Goal: Task Accomplishment & Management: Complete application form

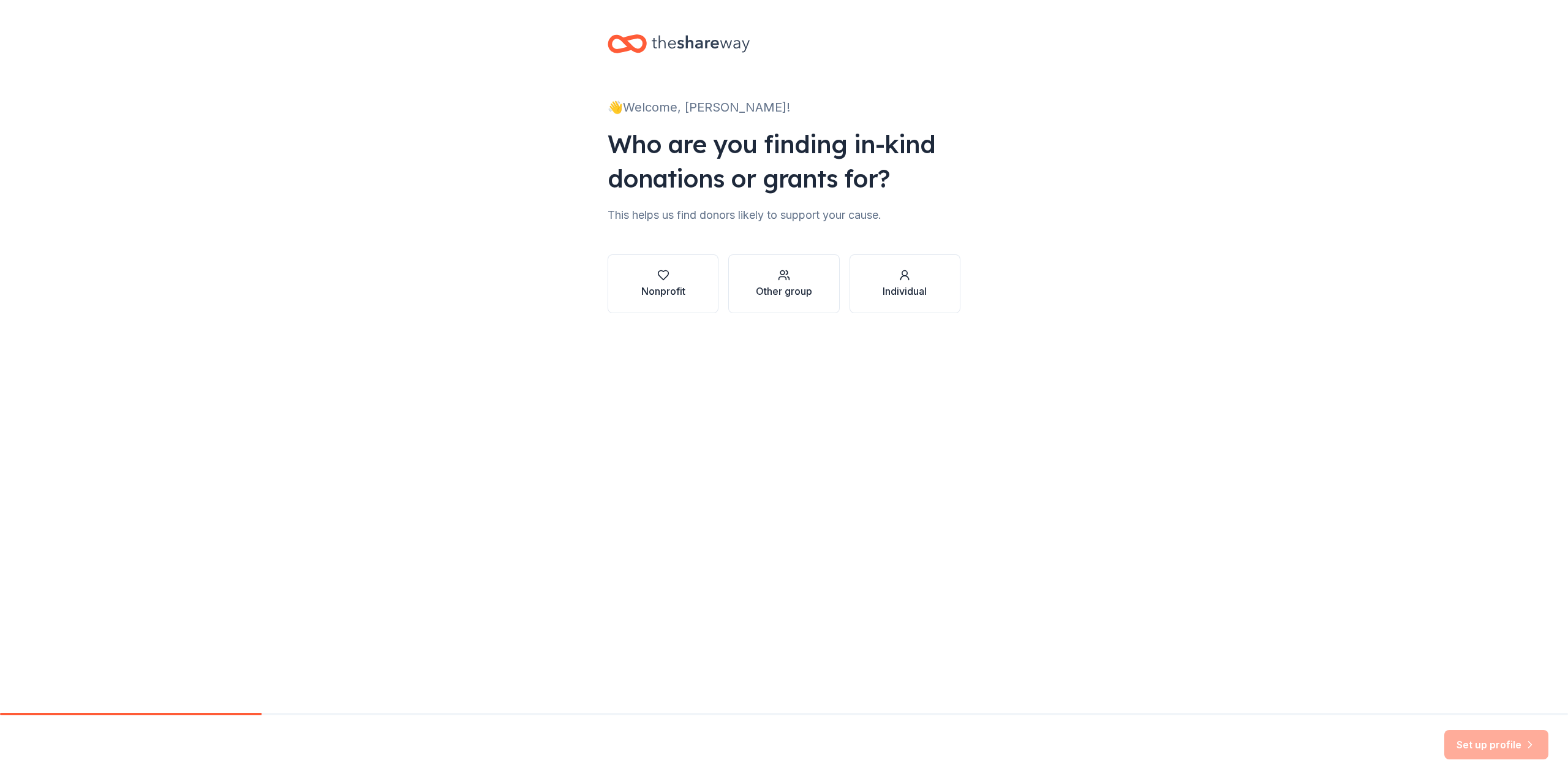
click at [785, 291] on div "Other group" at bounding box center [784, 291] width 56 height 15
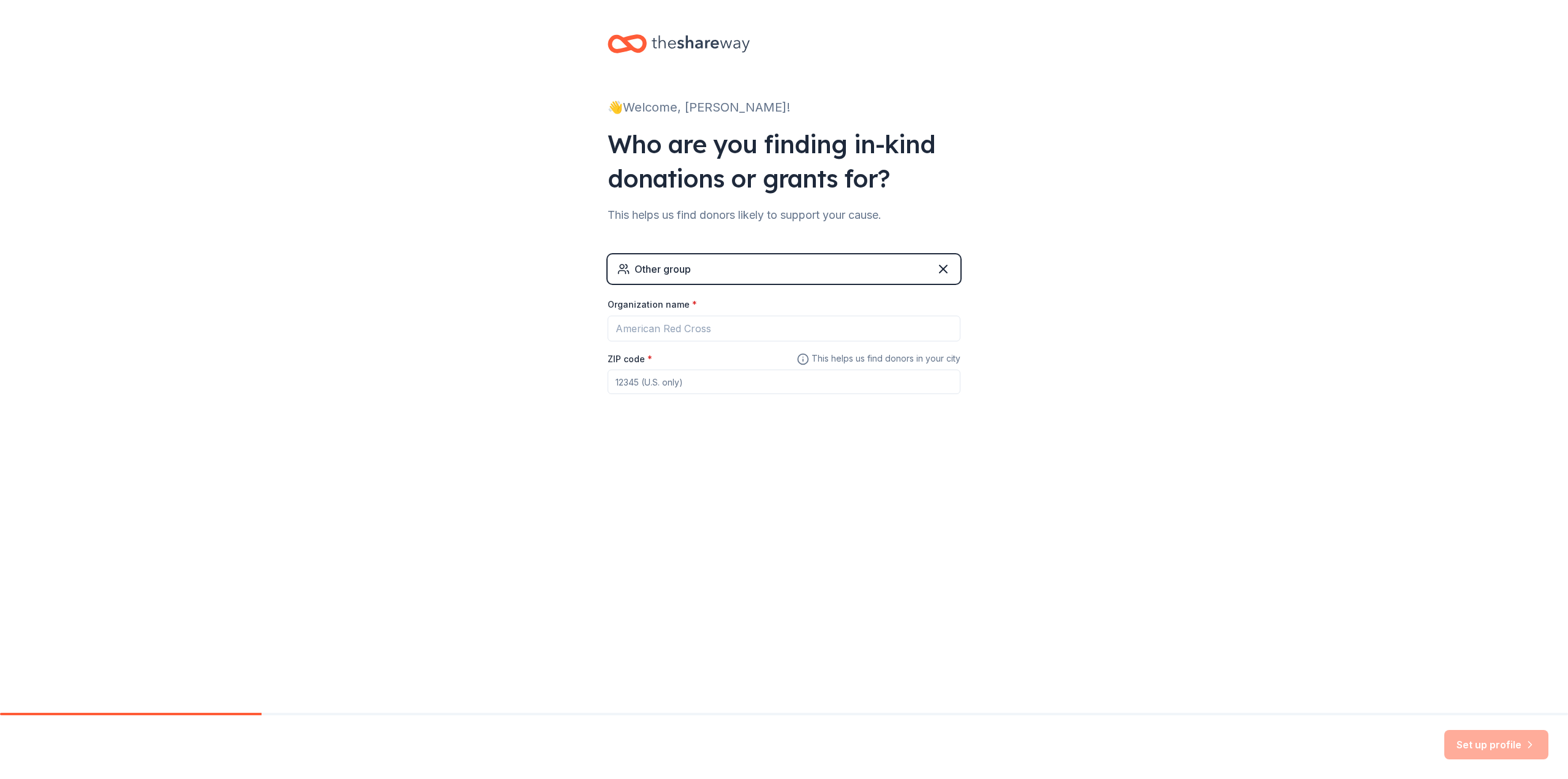
click at [725, 269] on div "Other group" at bounding box center [784, 269] width 353 height 29
click at [705, 332] on input "Organization name *" at bounding box center [784, 328] width 353 height 26
type input "[GEOGRAPHIC_DATA]"
click at [760, 385] on input "ZIP code *" at bounding box center [784, 382] width 353 height 24
type input "91301"
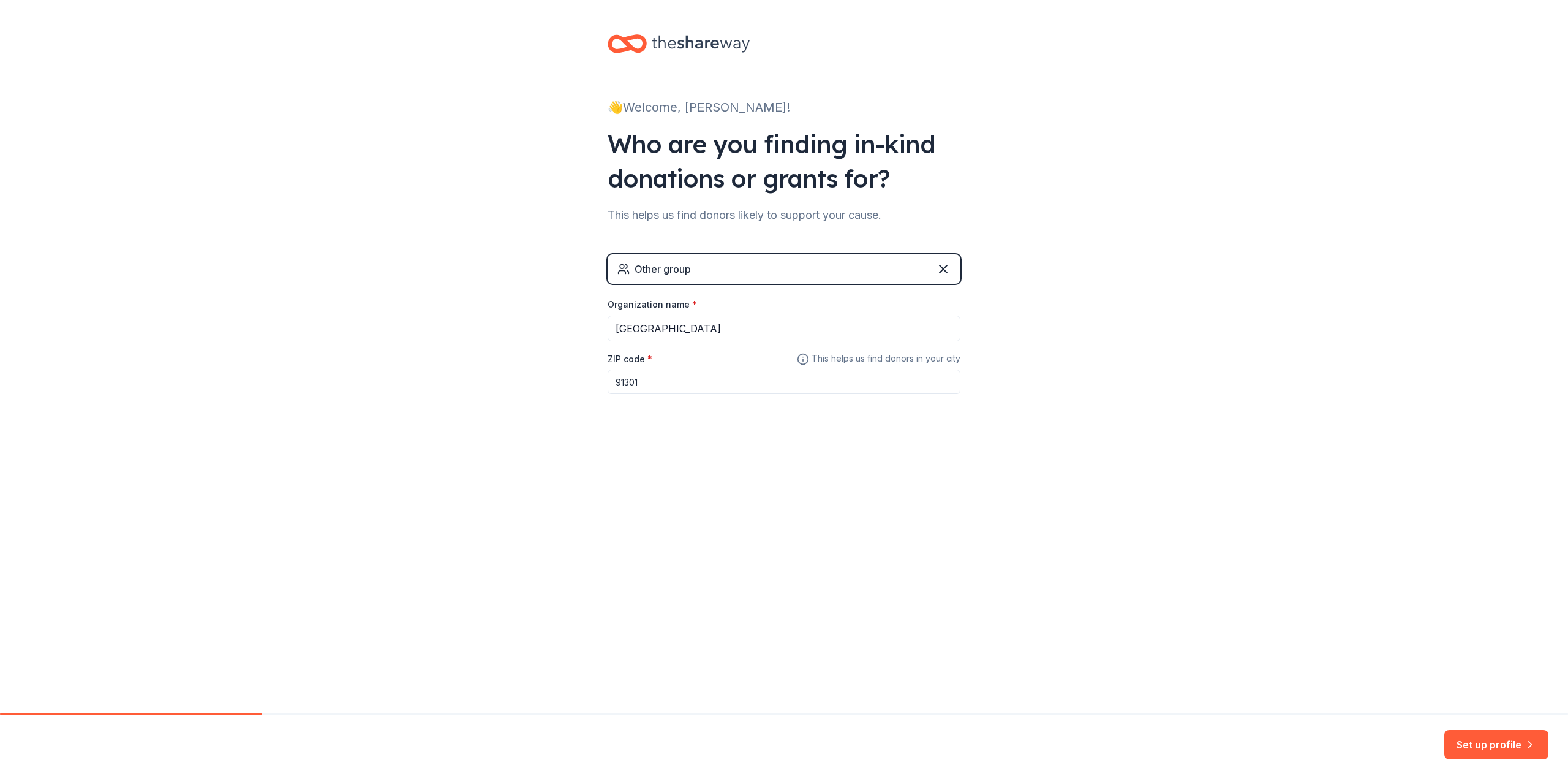
click at [1190, 487] on div "👋 Welcome, [PERSON_NAME]! Who are you finding in-kind donations or grants for? …" at bounding box center [784, 356] width 1568 height 713
click at [1501, 743] on button "Set up profile" at bounding box center [1496, 744] width 104 height 29
click at [1092, 250] on div "👋 Welcome, [PERSON_NAME]! Who are you finding in-kind donations or grants for? …" at bounding box center [784, 239] width 1568 height 477
click at [811, 318] on input "[GEOGRAPHIC_DATA]" at bounding box center [784, 328] width 353 height 26
drag, startPoint x: 858, startPoint y: 370, endPoint x: 874, endPoint y: 374, distance: 16.5
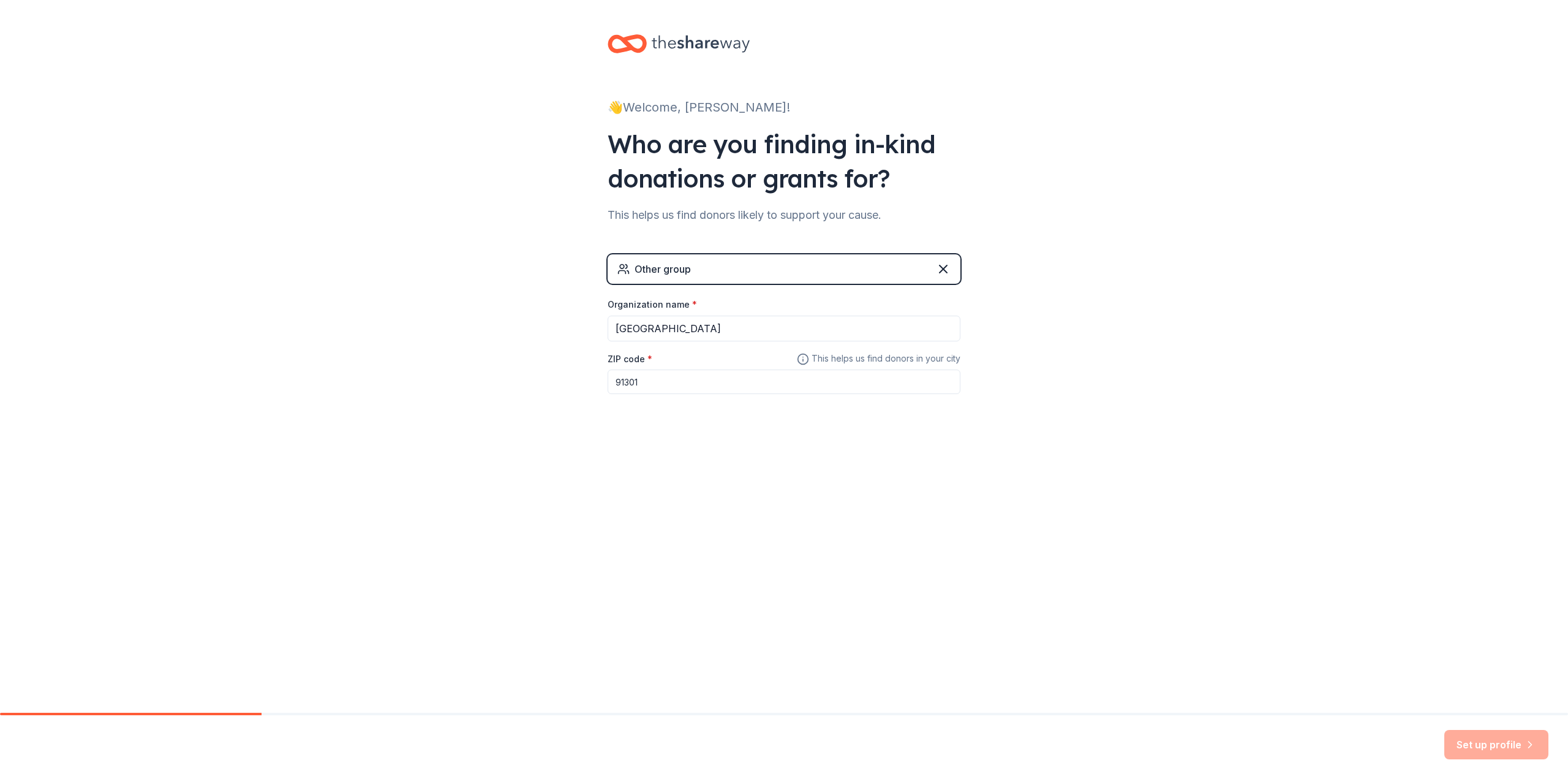
click at [858, 370] on input "91301" at bounding box center [784, 382] width 353 height 24
click at [1171, 435] on div "👋 Welcome, [PERSON_NAME]! Who are you finding in-kind donations or grants for? …" at bounding box center [784, 239] width 1568 height 477
click at [817, 243] on div "Other group Organization name * [GEOGRAPHIC_DATA] ZIP code * 91301 This helps u…" at bounding box center [784, 326] width 353 height 184
click at [768, 277] on div "Other group" at bounding box center [784, 269] width 353 height 29
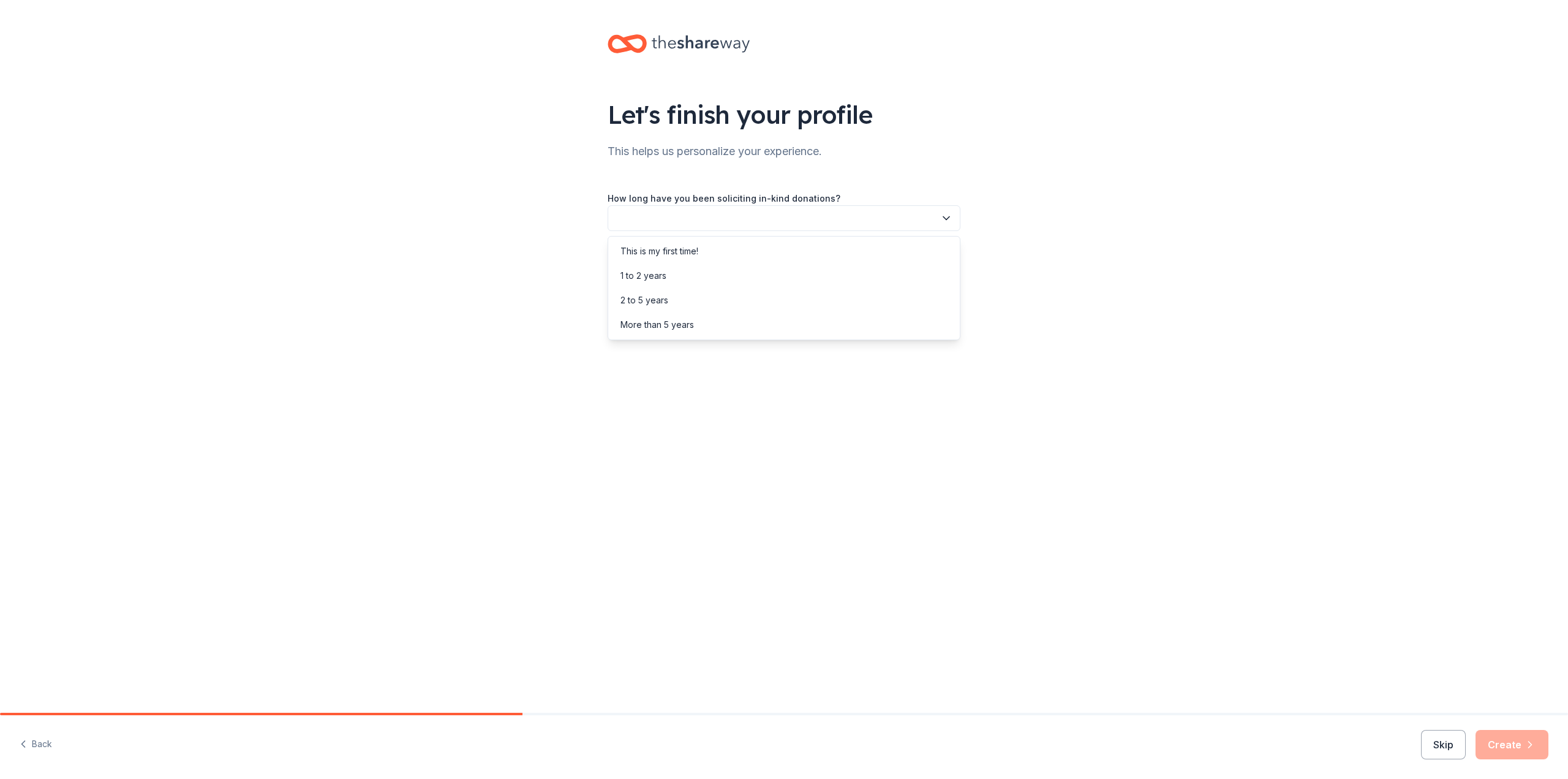
click at [882, 222] on button "button" at bounding box center [784, 218] width 353 height 26
click at [751, 266] on div "1 to 2 years" at bounding box center [784, 275] width 347 height 24
click at [753, 266] on button "button" at bounding box center [784, 273] width 353 height 26
click at [717, 401] on div "Other" at bounding box center [784, 404] width 347 height 24
click at [776, 292] on div "How long have you been soliciting in-kind donations? 1 to 2 years How did you h…" at bounding box center [784, 267] width 353 height 153
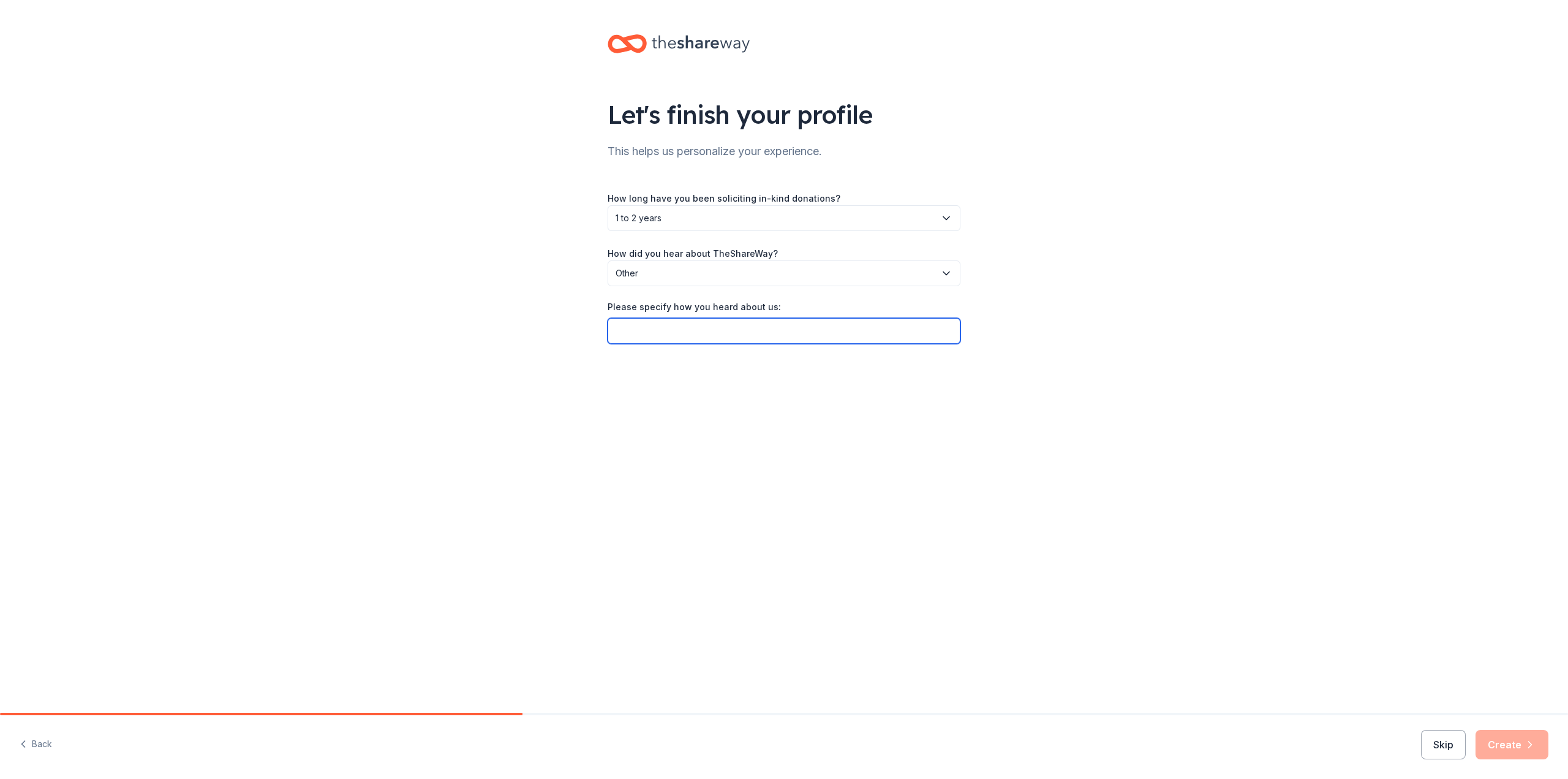
click at [770, 329] on input "Please specify how you heard about us:" at bounding box center [784, 330] width 353 height 26
type input "Google"
click at [1504, 755] on button "Create" at bounding box center [1512, 744] width 73 height 29
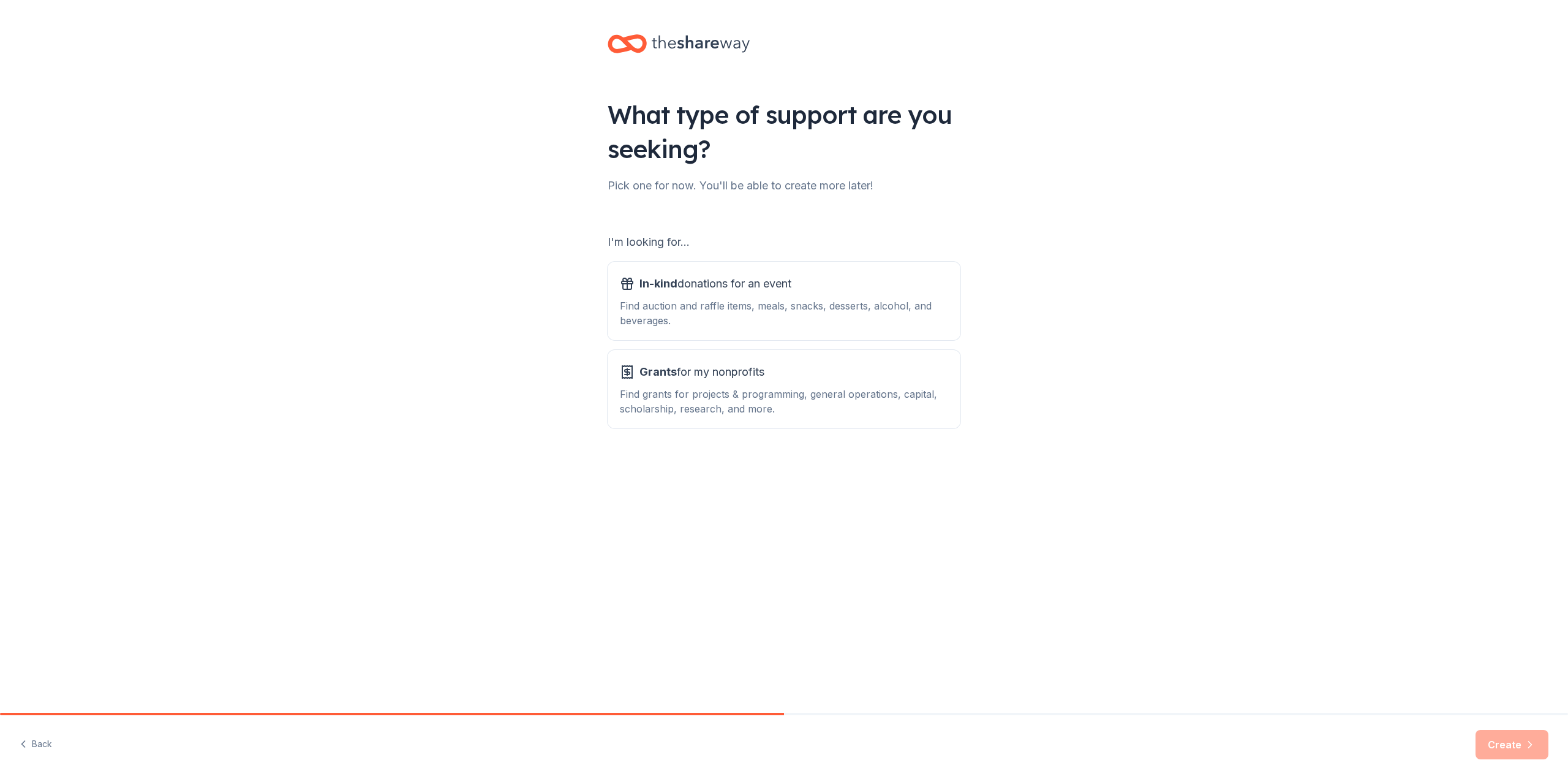
click at [919, 297] on div "In-kind donations for an event Find auction and raffle items, meals, snacks, de…" at bounding box center [784, 301] width 329 height 54
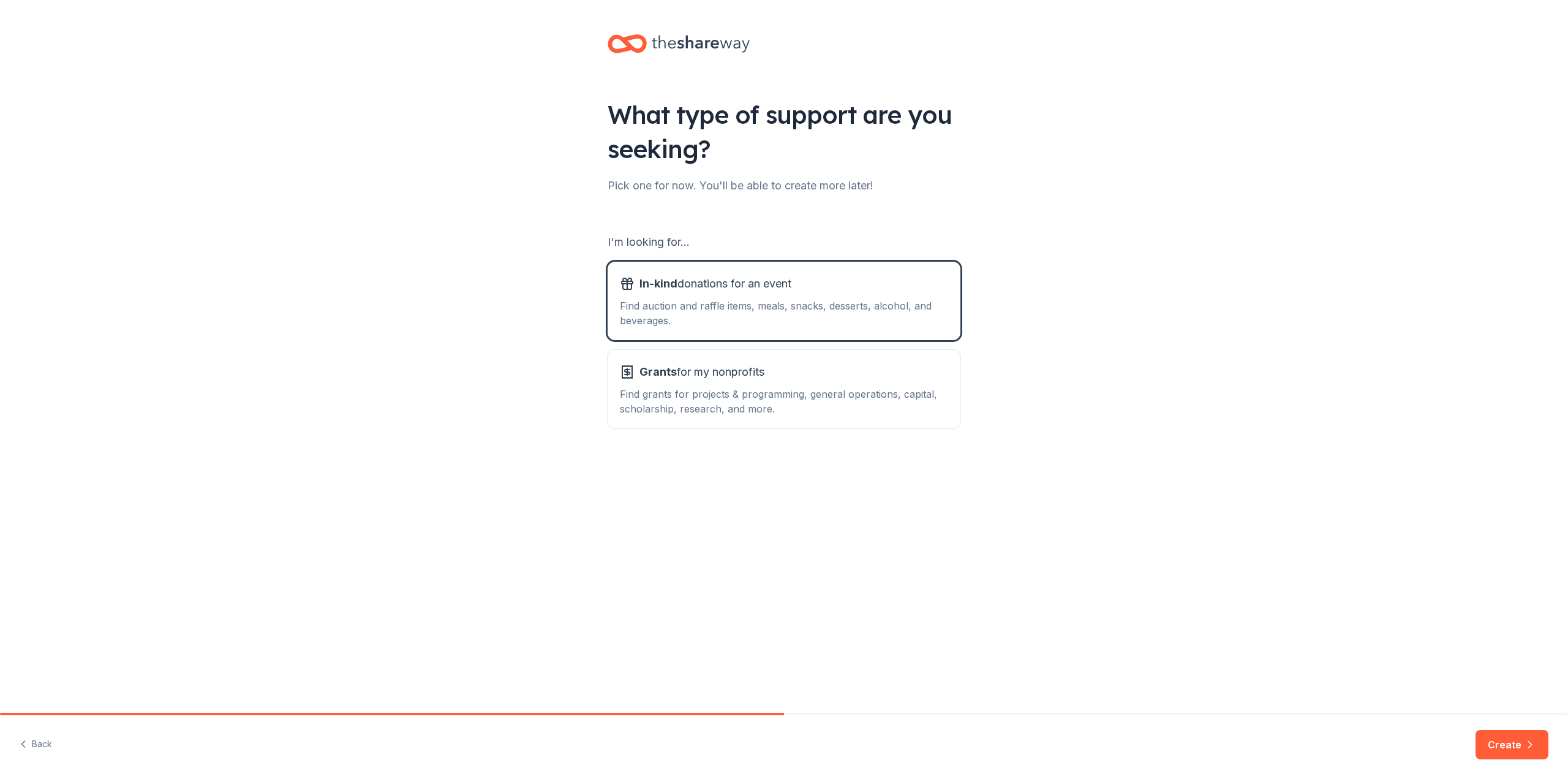
click at [1514, 746] on button "Create" at bounding box center [1512, 744] width 73 height 29
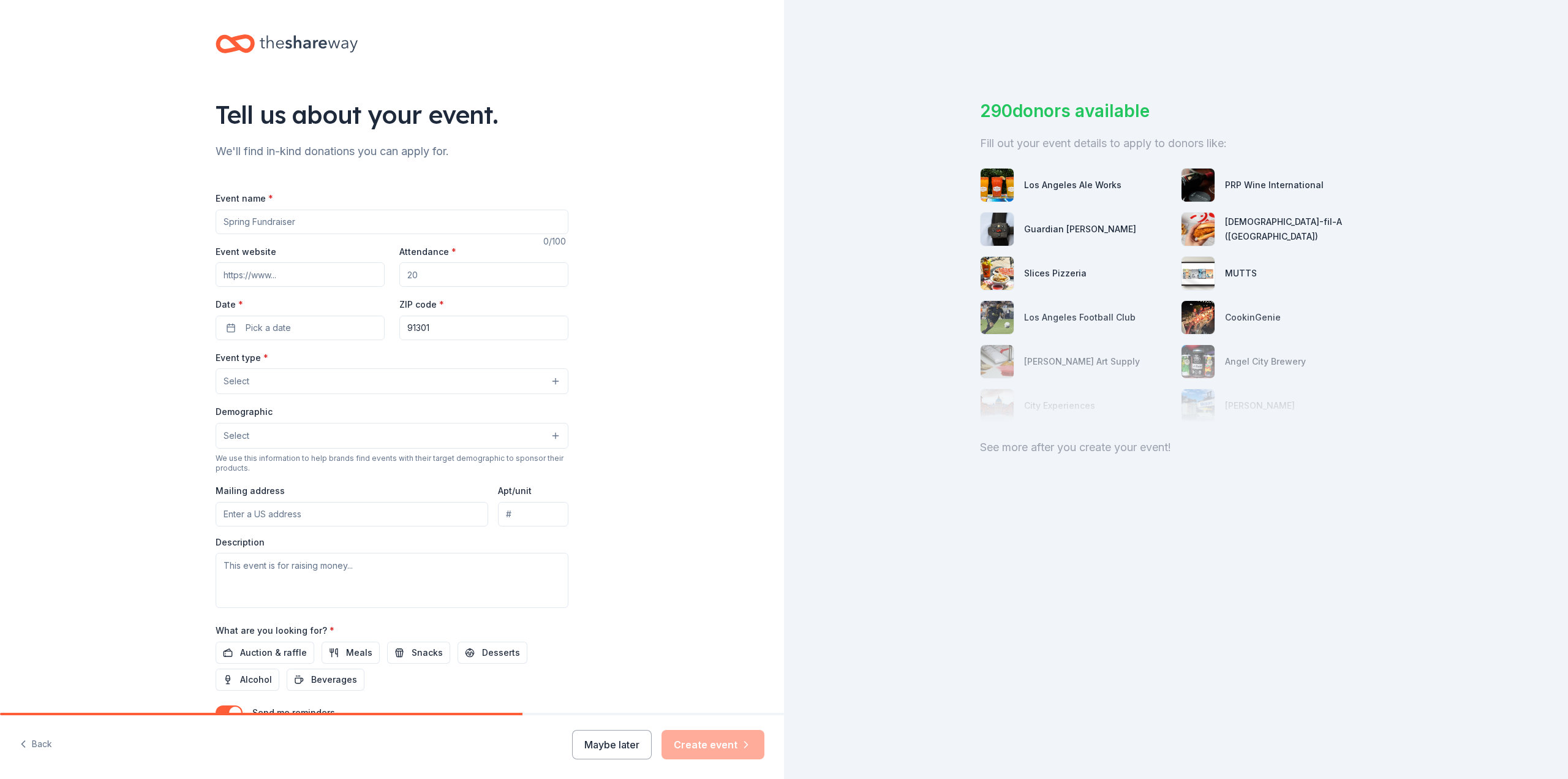
click at [393, 217] on input "Event name *" at bounding box center [392, 221] width 353 height 24
type input "[GEOGRAPHIC_DATA] Silent Auction"
click at [302, 276] on input "Event website" at bounding box center [300, 274] width 169 height 24
click at [433, 265] on input "Attendance *" at bounding box center [484, 274] width 169 height 24
drag, startPoint x: 440, startPoint y: 272, endPoint x: 387, endPoint y: 277, distance: 53.2
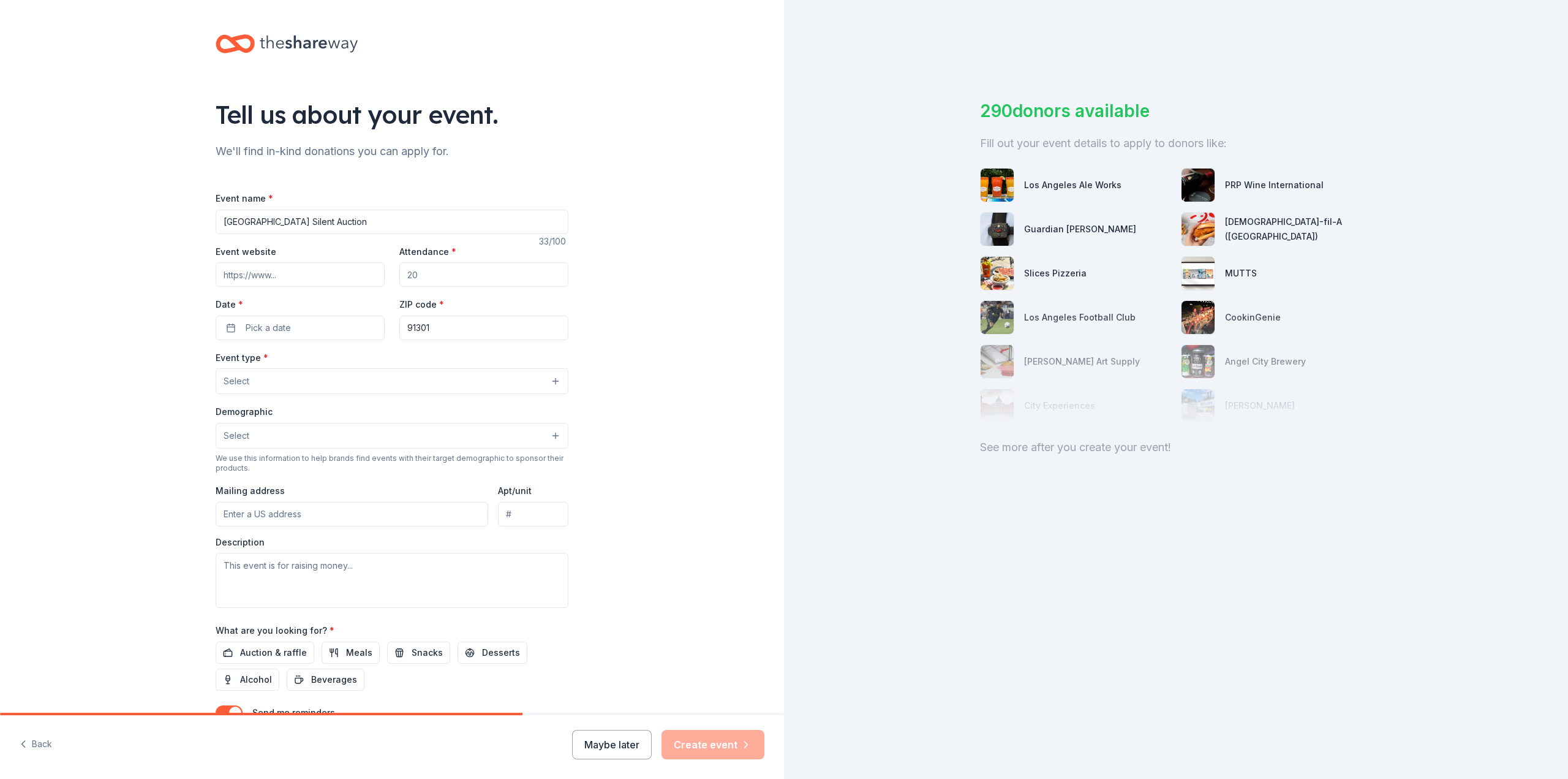
click at [387, 277] on div "Event website Attendance * Date * Pick a date ZIP code * 91301" at bounding box center [392, 292] width 353 height 96
type input "1000"
click at [296, 322] on button "Pick a date" at bounding box center [300, 327] width 169 height 24
click at [366, 352] on button "Go to next month" at bounding box center [362, 360] width 17 height 17
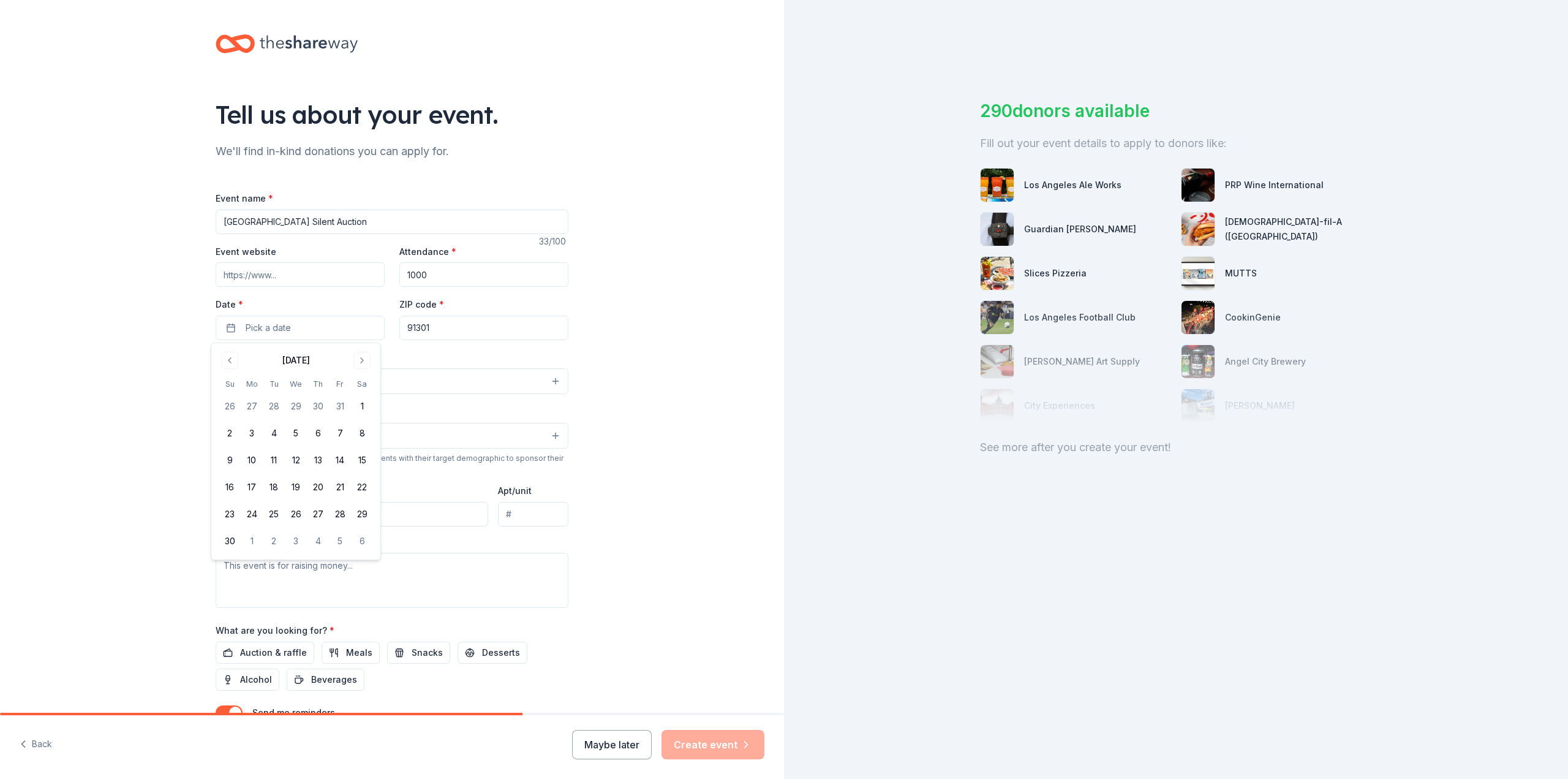
click at [299, 462] on button "12" at bounding box center [296, 460] width 22 height 22
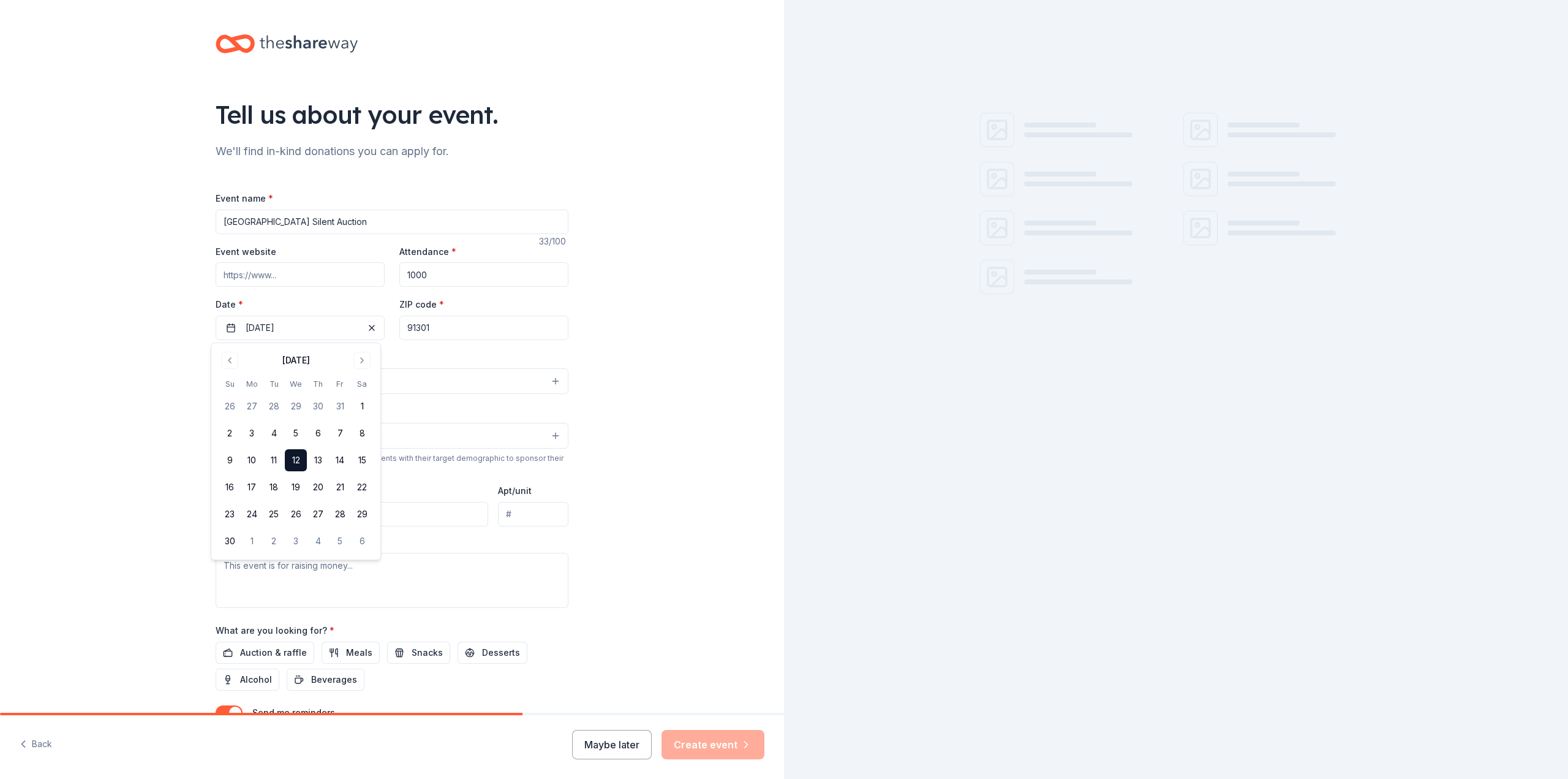
click at [588, 334] on div "Tell us about your event. We'll find in-kind donations you can apply for. Event…" at bounding box center [392, 408] width 784 height 815
click at [384, 384] on button "Select" at bounding box center [392, 381] width 353 height 26
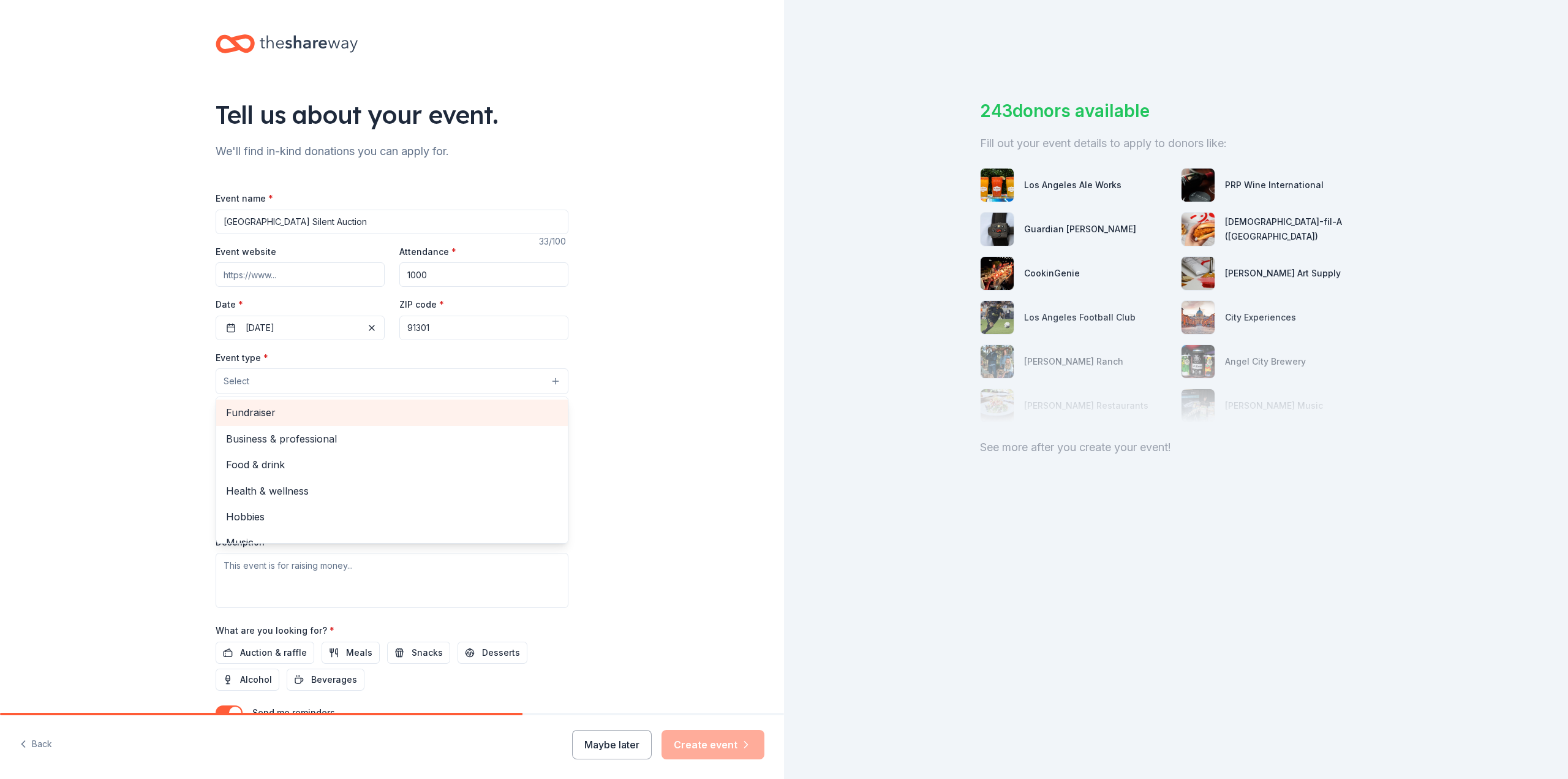
click at [325, 420] on span "Fundraiser" at bounding box center [392, 412] width 332 height 16
click at [648, 386] on div "Tell us about your event. We'll find in-kind donations you can apply for. Event…" at bounding box center [392, 408] width 784 height 817
click at [421, 383] on button "Fundraiser" at bounding box center [392, 382] width 353 height 27
click at [659, 412] on div "Tell us about your event. We'll find in-kind donations you can apply for. Event…" at bounding box center [392, 408] width 784 height 817
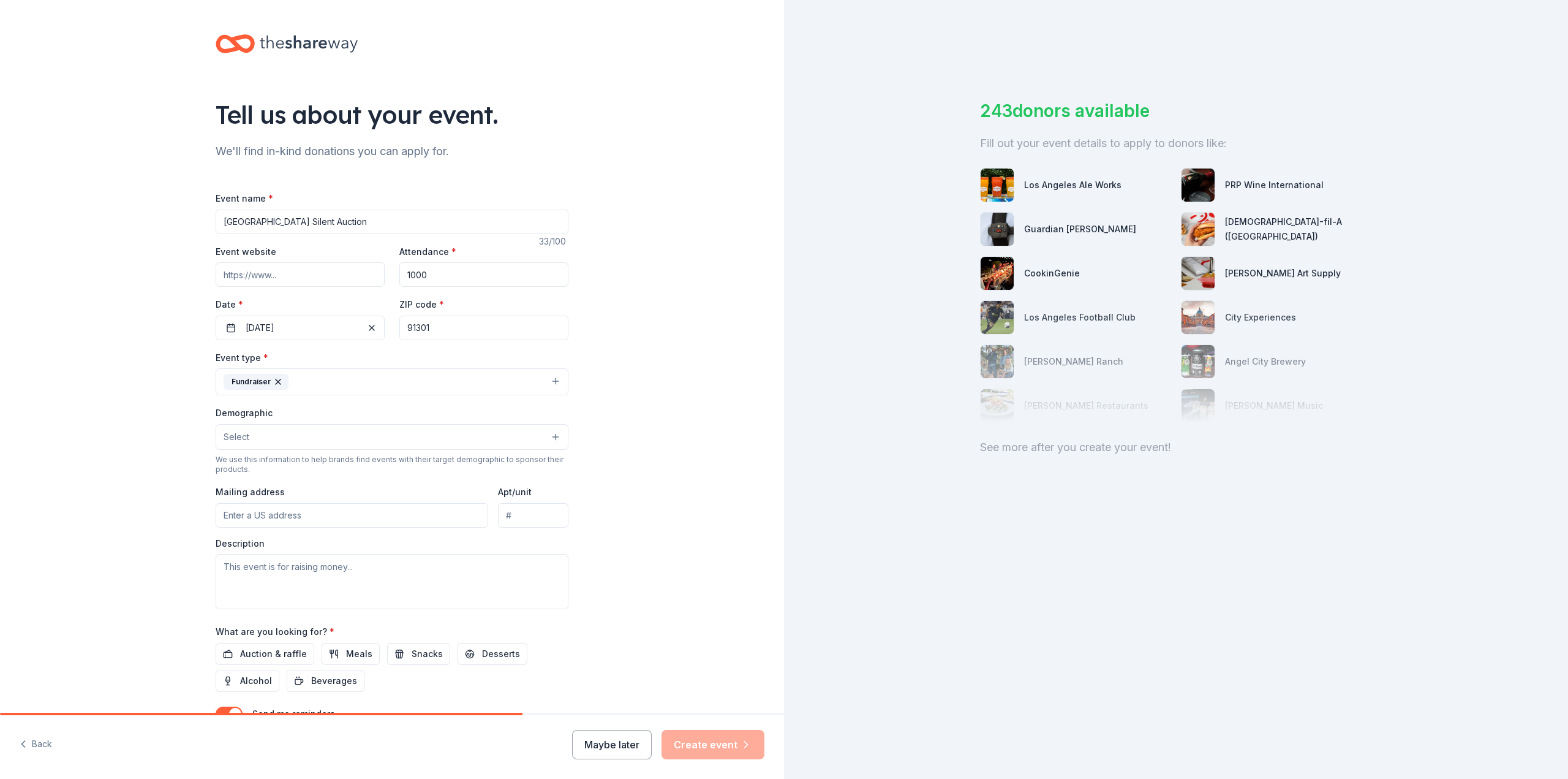
click at [397, 424] on button "Select" at bounding box center [392, 437] width 353 height 26
click at [325, 459] on div "All genders" at bounding box center [392, 468] width 352 height 26
click at [640, 481] on div "Tell us about your event. We'll find in-kind donations you can apply for. Event…" at bounding box center [392, 408] width 784 height 818
click at [435, 526] on input "Mailing address" at bounding box center [352, 516] width 273 height 24
click at [501, 533] on div "Event type * Fundraiser Demographic All genders We use this information to help…" at bounding box center [392, 480] width 353 height 261
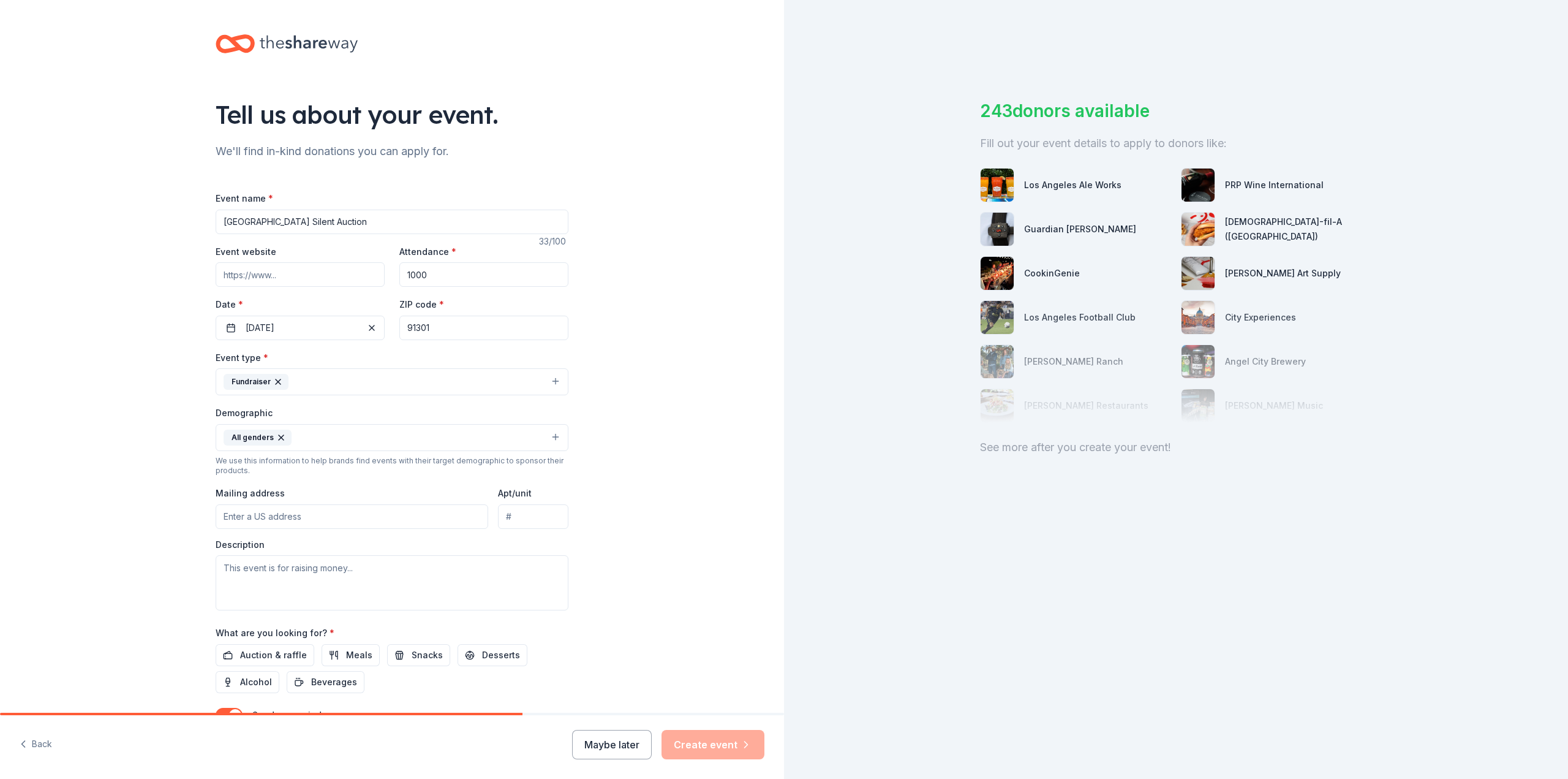
click at [435, 514] on input "Mailing address" at bounding box center [352, 516] width 273 height 24
click at [427, 544] on div "Description" at bounding box center [392, 575] width 353 height 73
click at [419, 527] on input "Mailing address" at bounding box center [352, 516] width 273 height 24
click at [562, 559] on textarea at bounding box center [392, 583] width 353 height 55
click at [570, 530] on div "Tell us about your event. We'll find in-kind donations you can apply for. Event…" at bounding box center [392, 408] width 392 height 818
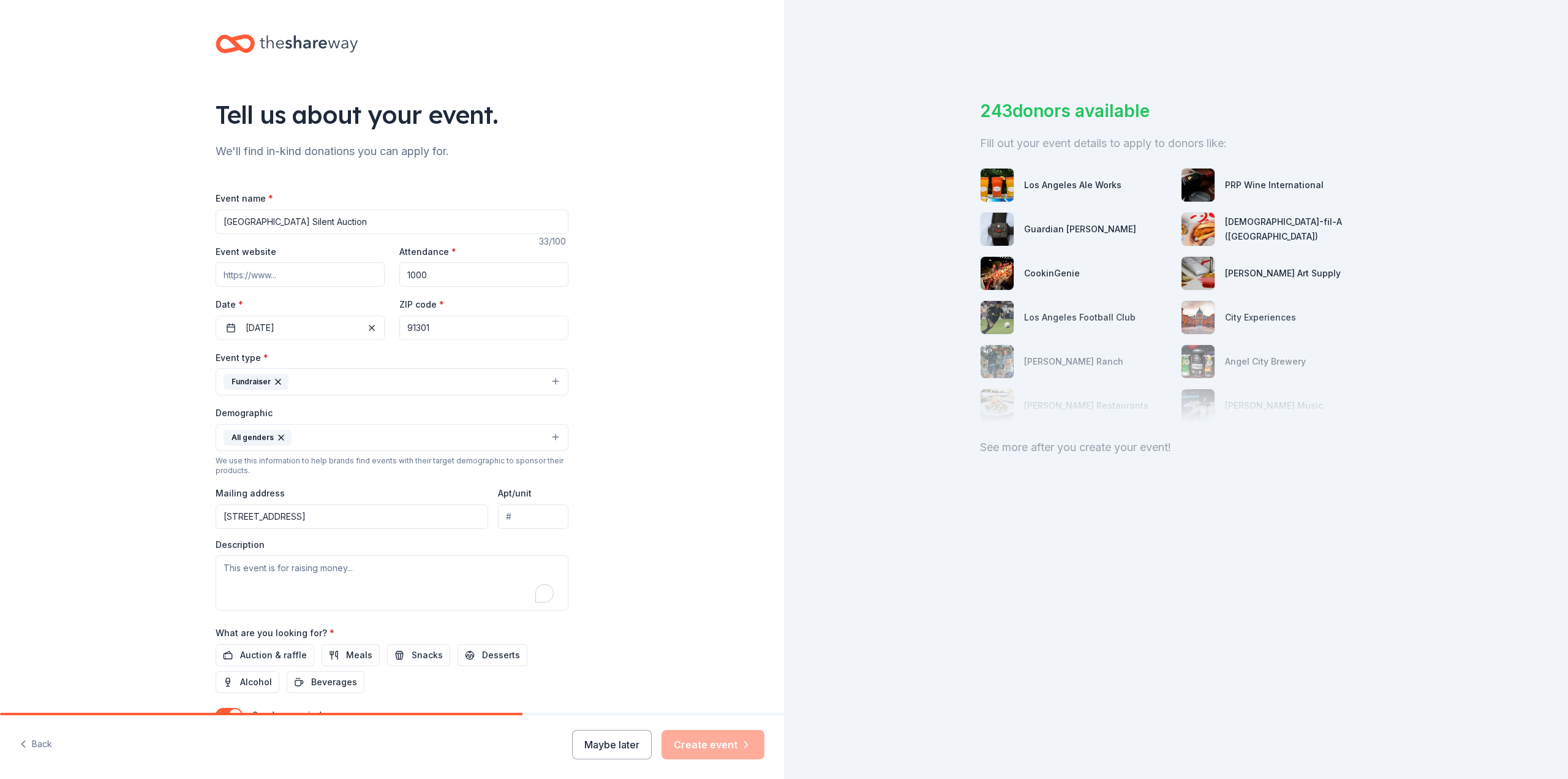
click at [528, 511] on input "Apt/unit" at bounding box center [532, 516] width 70 height 24
click at [586, 509] on div "Tell us about your event. We'll find in-kind donations you can apply for. Event…" at bounding box center [392, 408] width 784 height 818
click at [293, 566] on textarea "To enrich screen reader interactions, please activate Accessibility in Grammarl…" at bounding box center [392, 583] width 353 height 55
click at [517, 506] on input "Apt/unit" at bounding box center [532, 516] width 70 height 24
click at [569, 499] on div "Tell us about your event. We'll find in-kind donations you can apply for. Event…" at bounding box center [392, 408] width 392 height 818
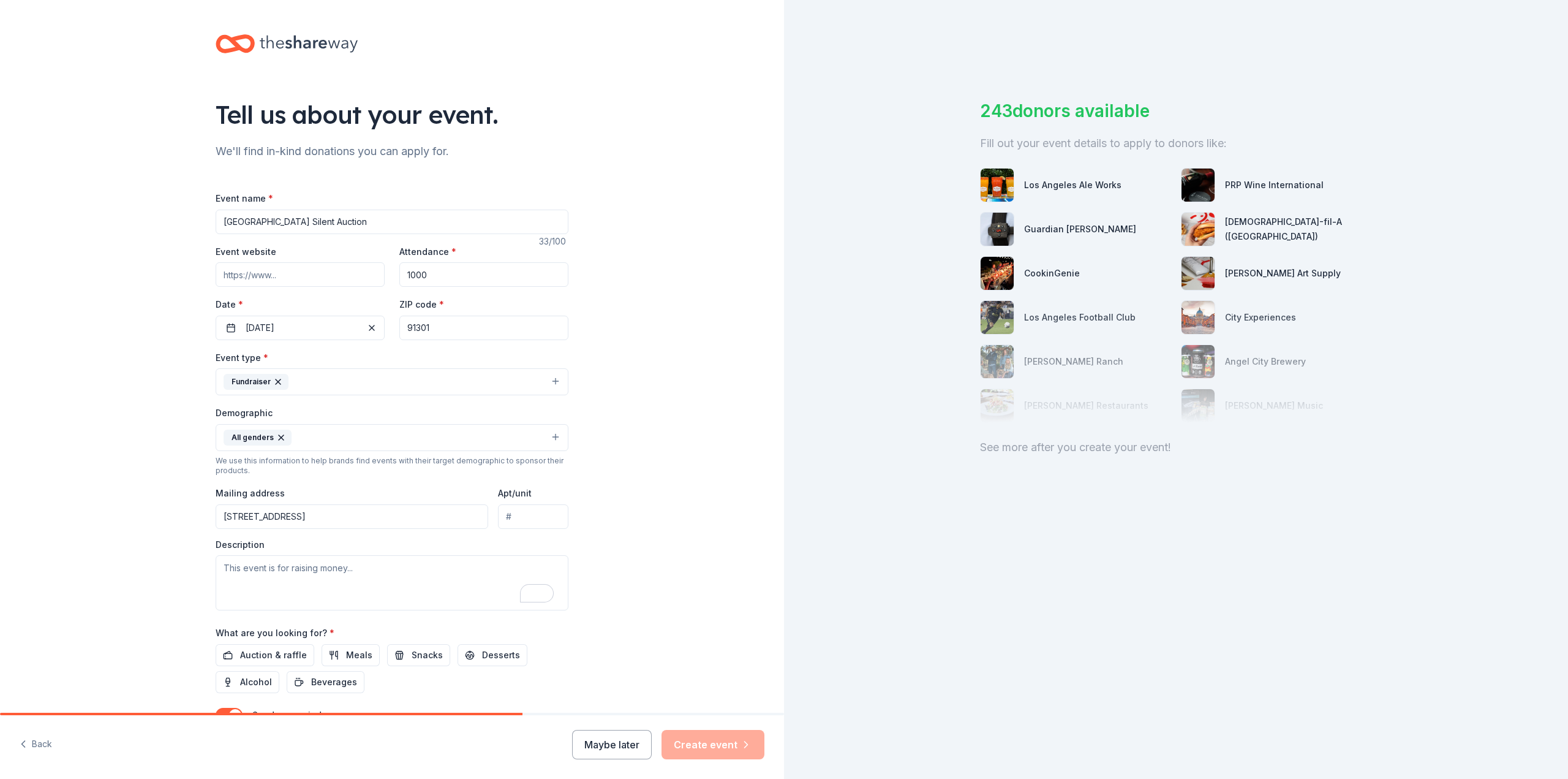
click at [265, 653] on span "Auction & raffle" at bounding box center [273, 655] width 67 height 15
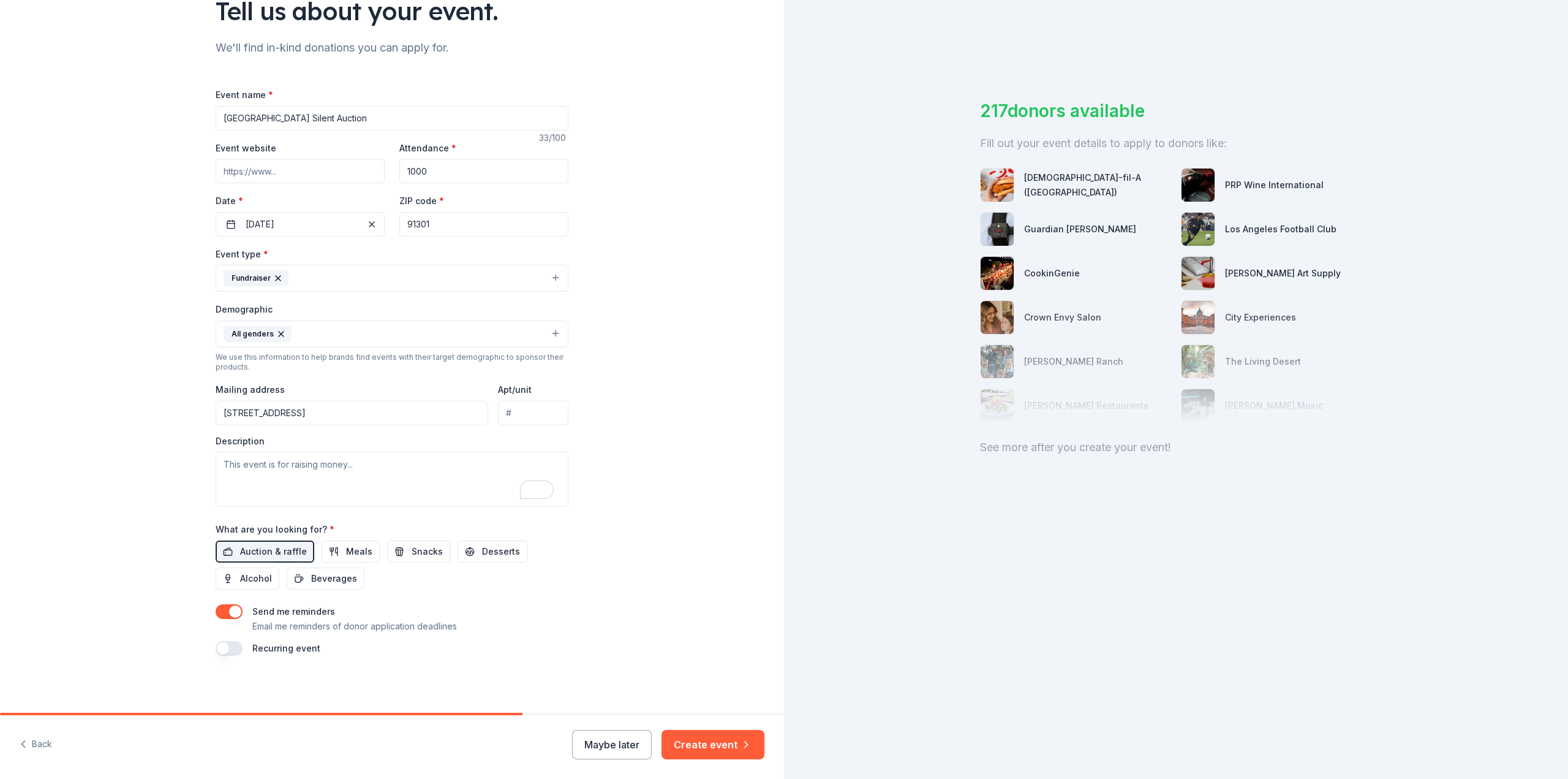
scroll to position [105, 0]
drag, startPoint x: 413, startPoint y: 404, endPoint x: 209, endPoint y: 401, distance: 204.0
click at [209, 401] on div "Tell us about your event. We'll find in-kind donations you can apply for. Event…" at bounding box center [392, 303] width 392 height 818
click at [98, 342] on div "Tell us about your event. We'll find in-kind donations you can apply for. Event…" at bounding box center [392, 303] width 784 height 818
click at [359, 421] on input "[STREET_ADDRESS]" at bounding box center [352, 411] width 273 height 24
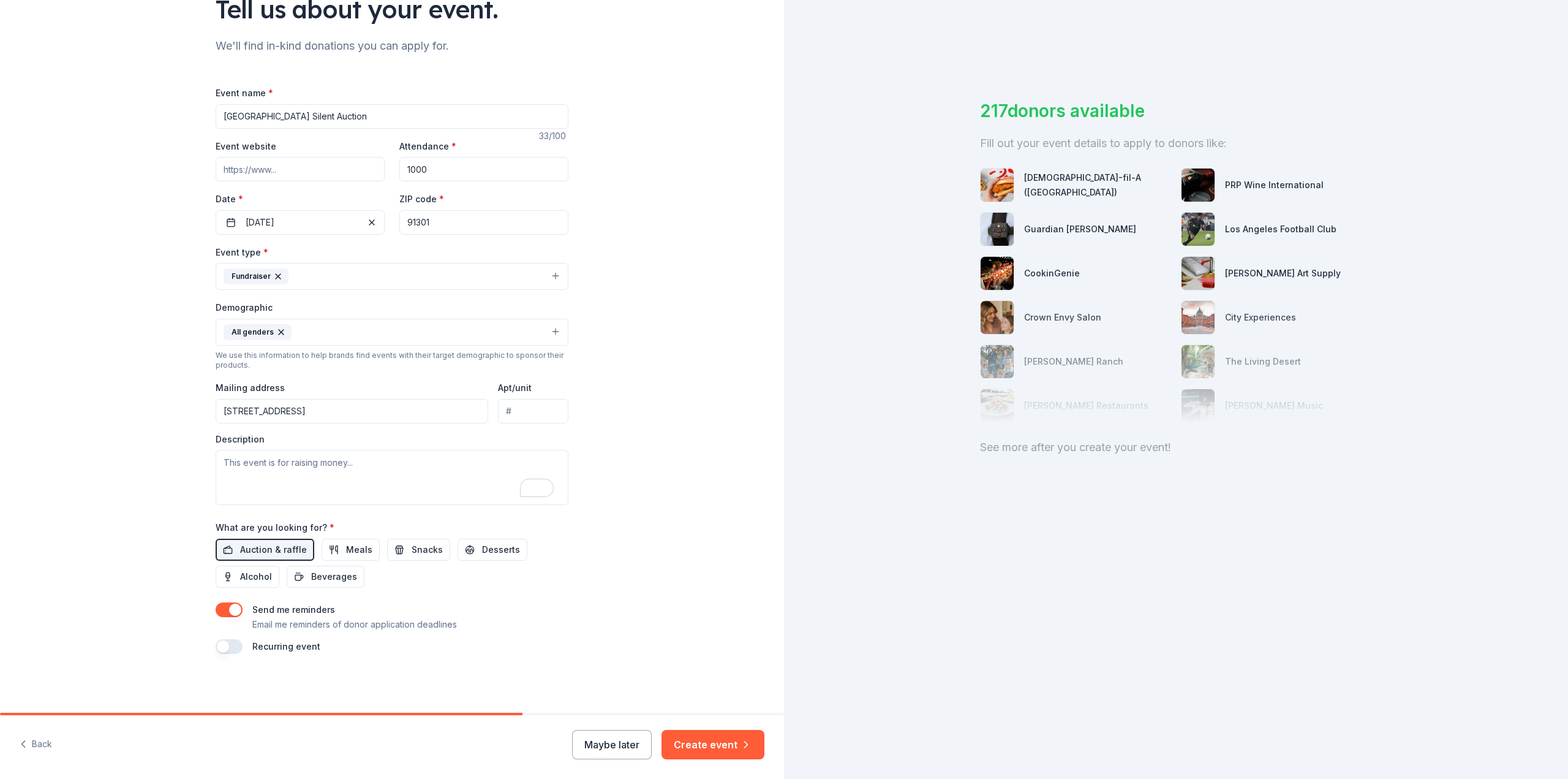
click at [359, 421] on input "[STREET_ADDRESS]" at bounding box center [352, 411] width 273 height 24
paste input "[STREET_ADDRESS]"
type input "[STREET_ADDRESS]"
click at [402, 454] on textarea "To enrich screen reader interactions, please activate Accessibility in Grammarl…" at bounding box center [392, 477] width 353 height 55
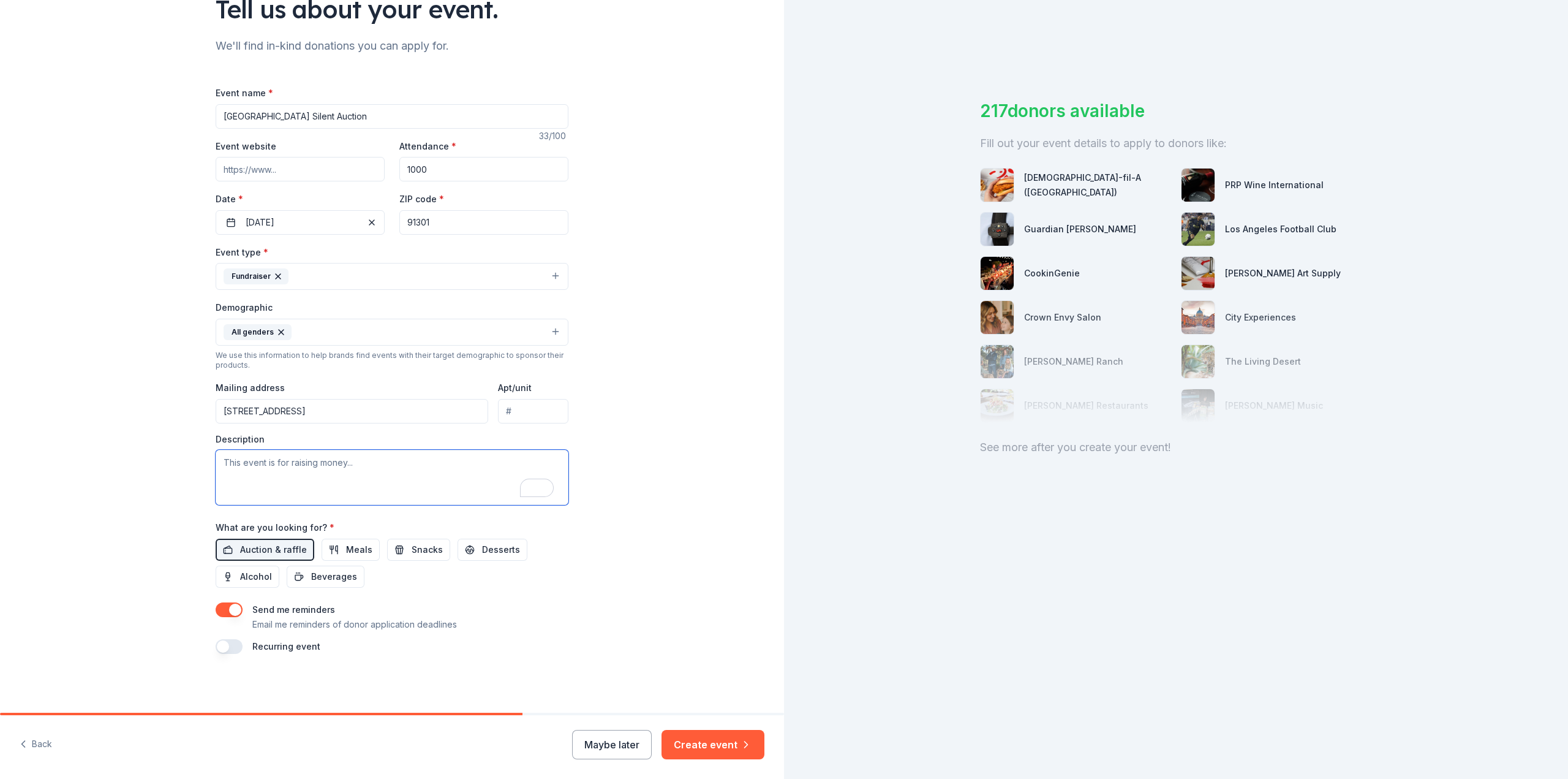
paste textarea "[GEOGRAPHIC_DATA] is running our Annual Silent Auction in December. This event …"
type textarea "[GEOGRAPHIC_DATA] is running our Annual Silent Auction in December. This event …"
click at [617, 430] on div "Tell us about your event. We'll find in-kind donations you can apply for. Event…" at bounding box center [392, 303] width 784 height 818
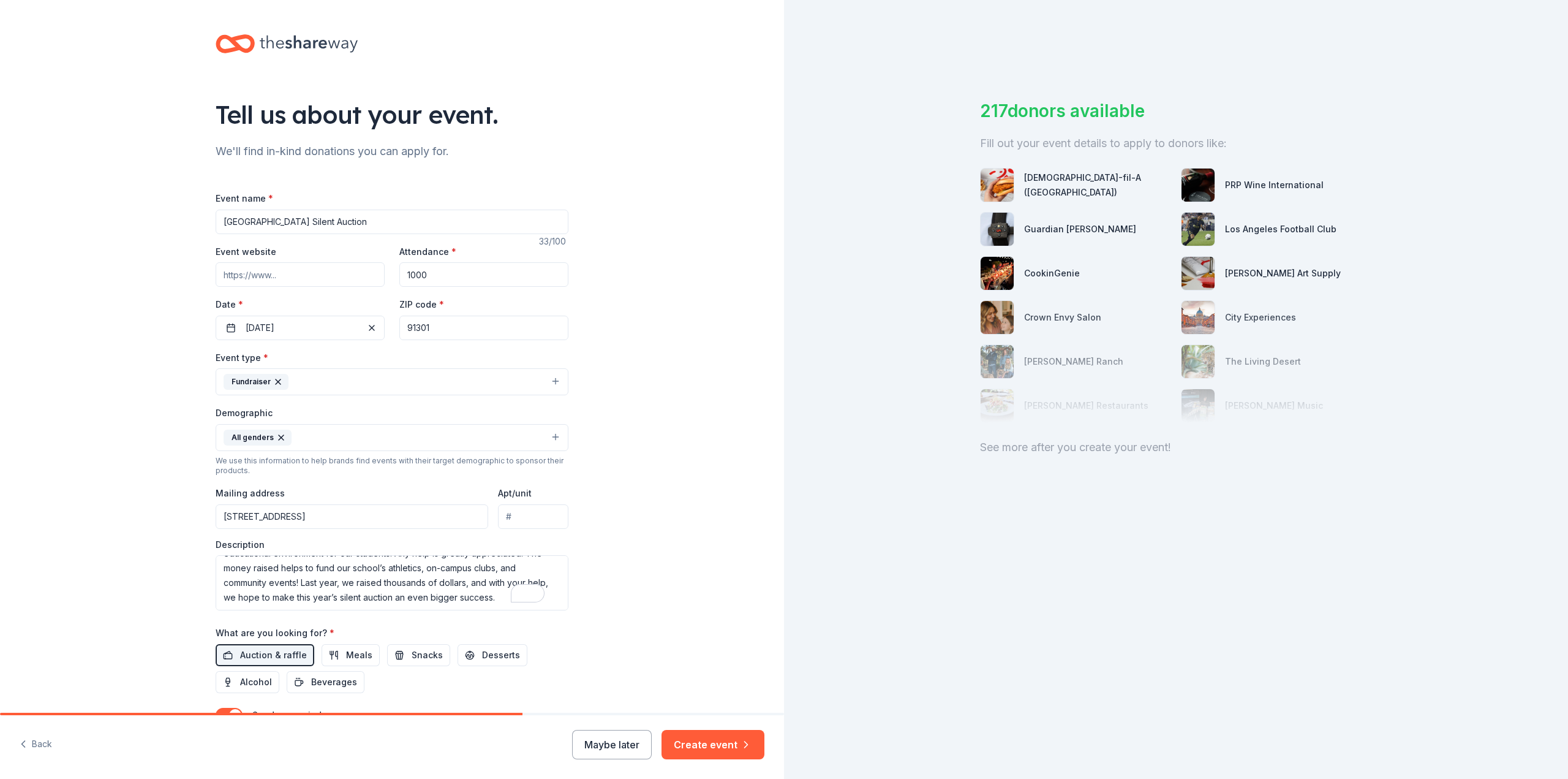
scroll to position [0, 0]
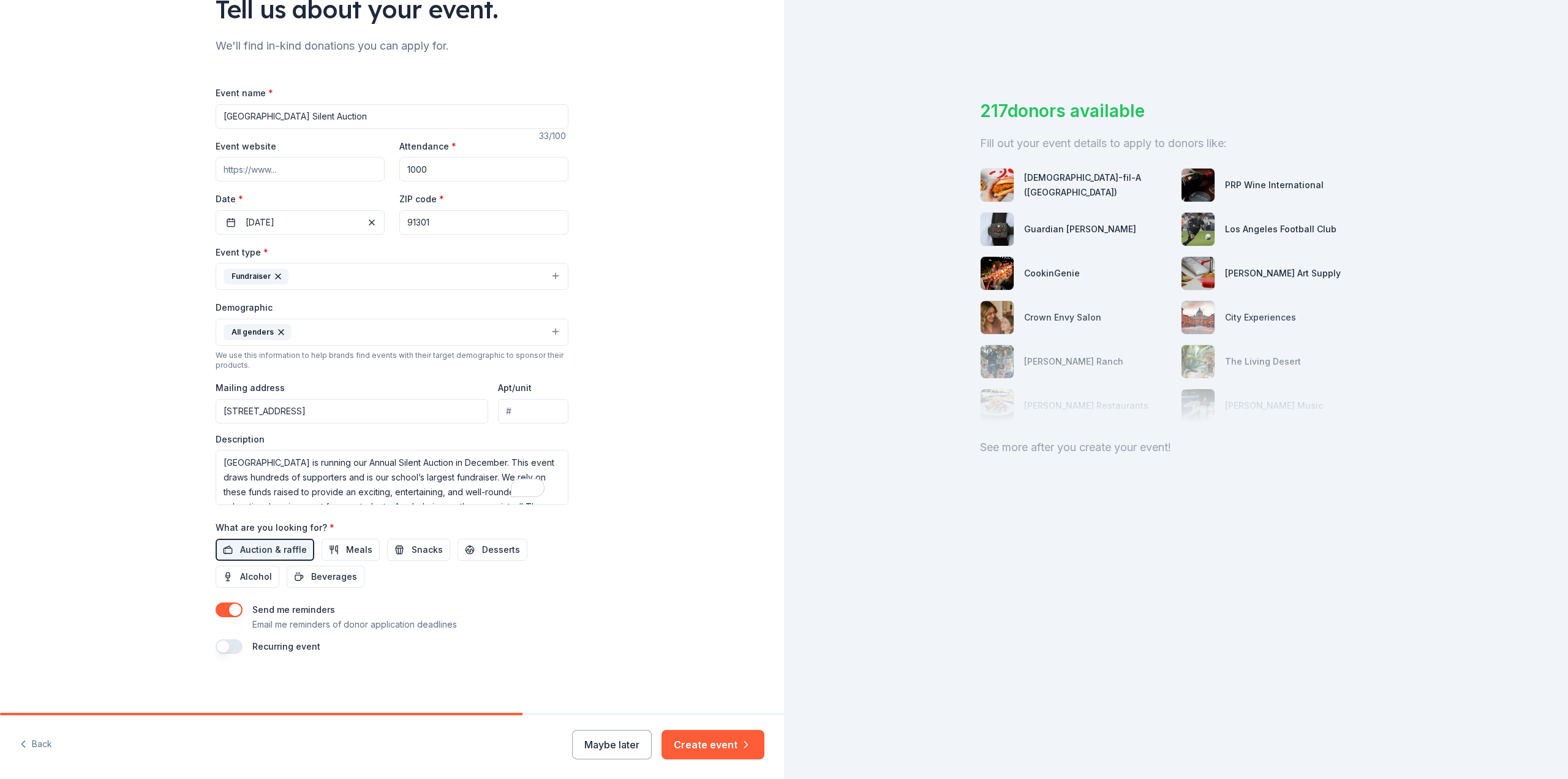
click at [689, 738] on button "Create event" at bounding box center [713, 744] width 103 height 29
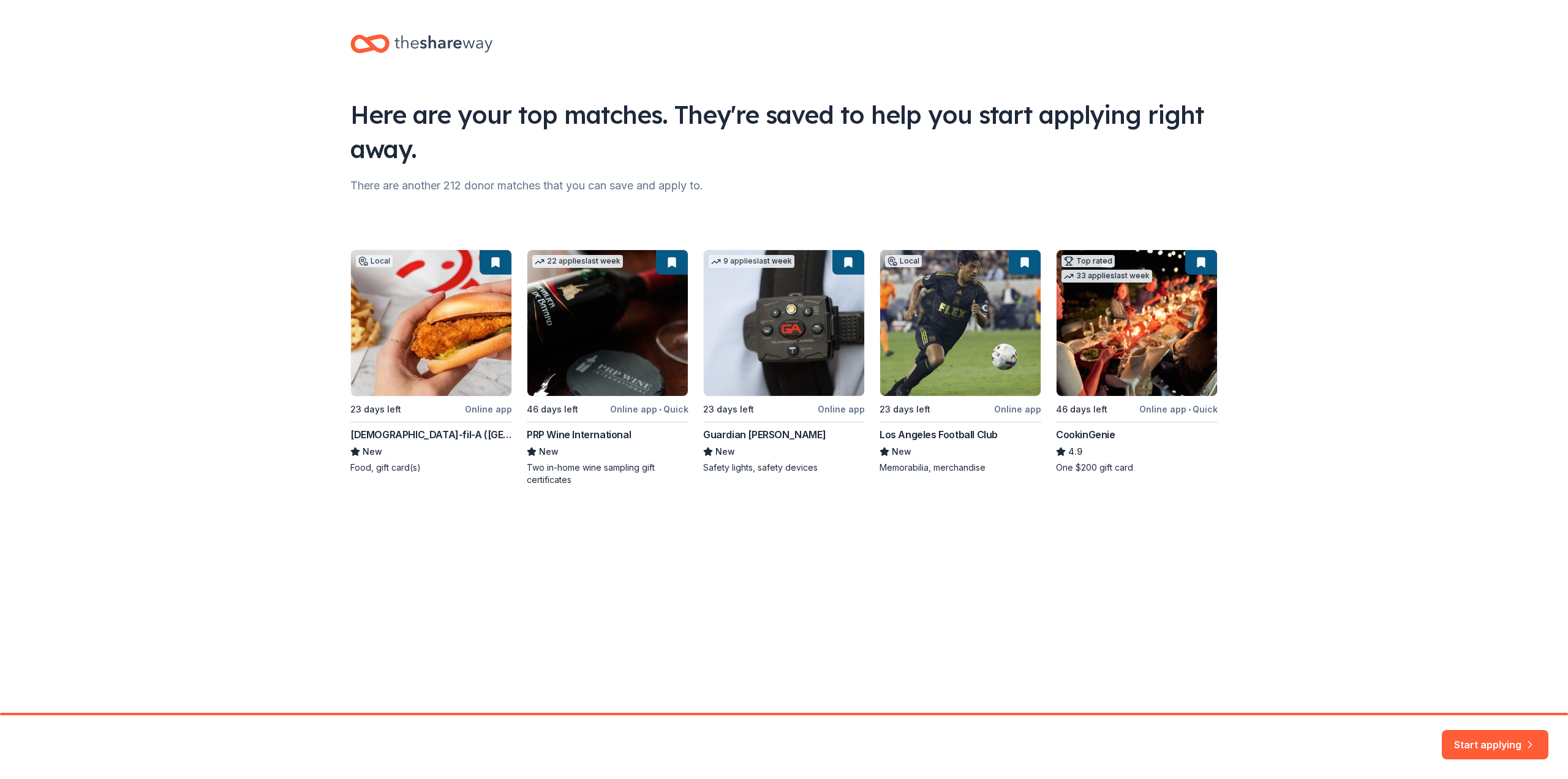
click at [1467, 728] on button "Start applying" at bounding box center [1495, 736] width 107 height 29
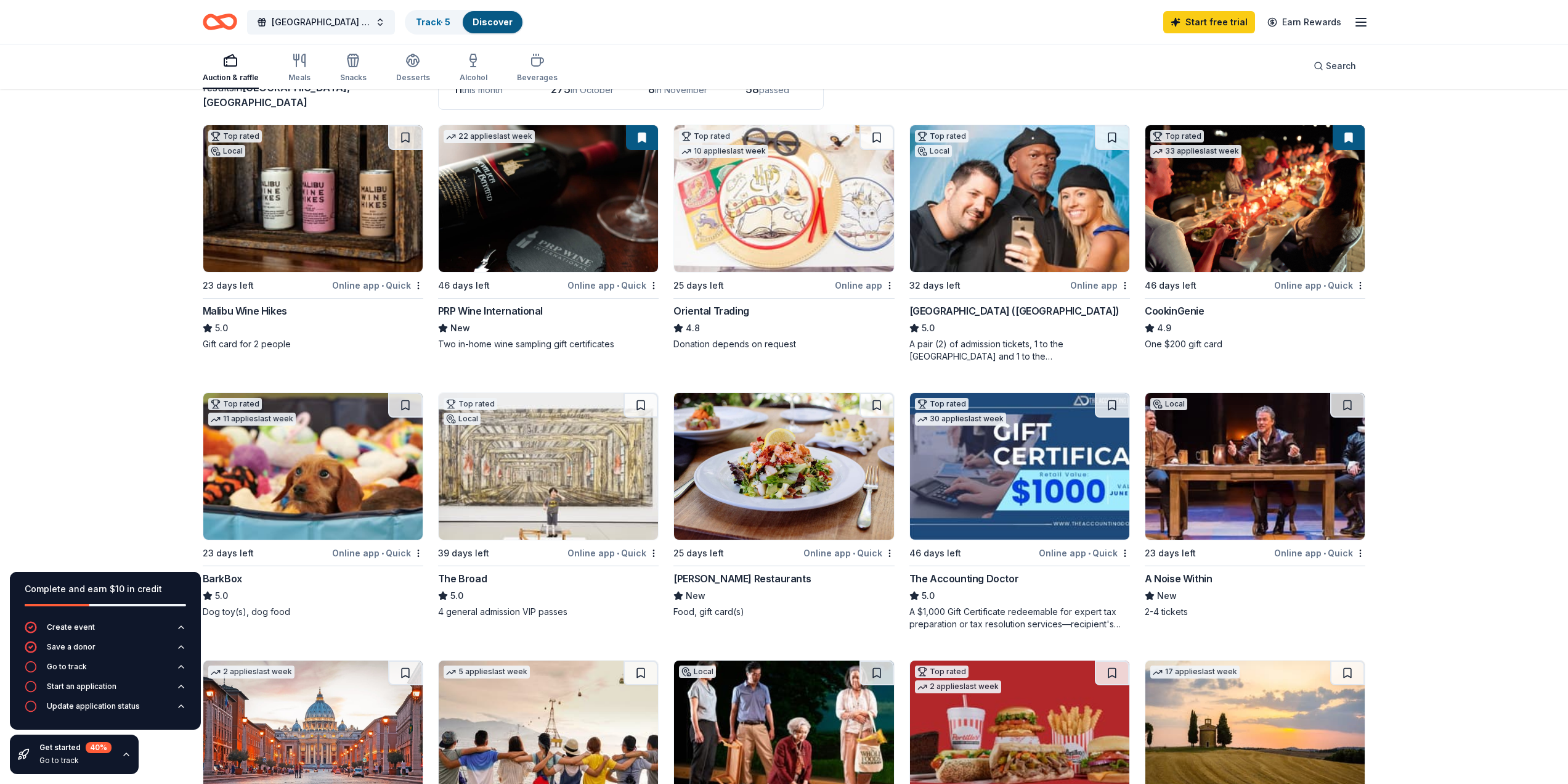
scroll to position [123, 0]
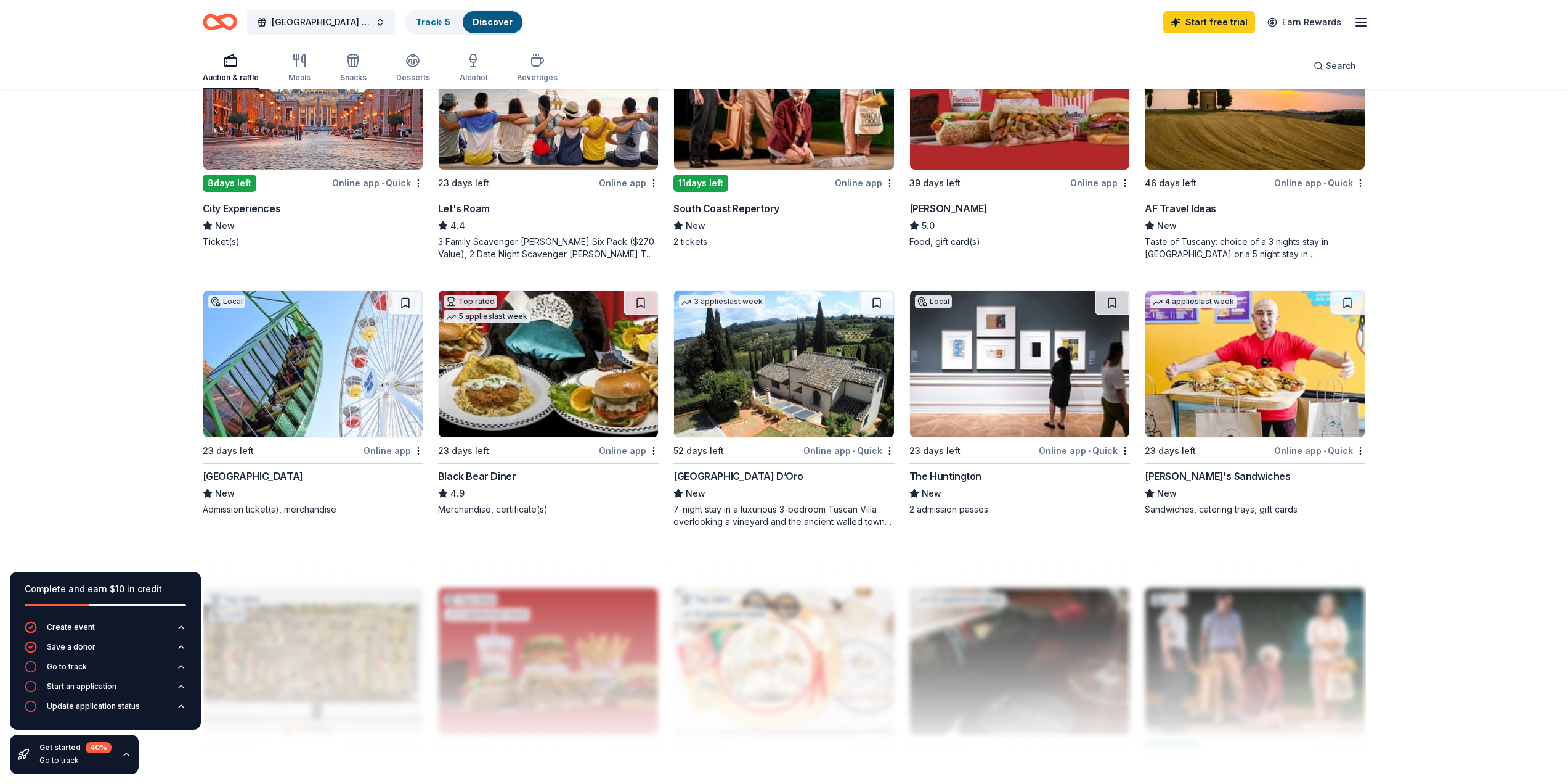
click at [293, 375] on img at bounding box center [313, 363] width 219 height 147
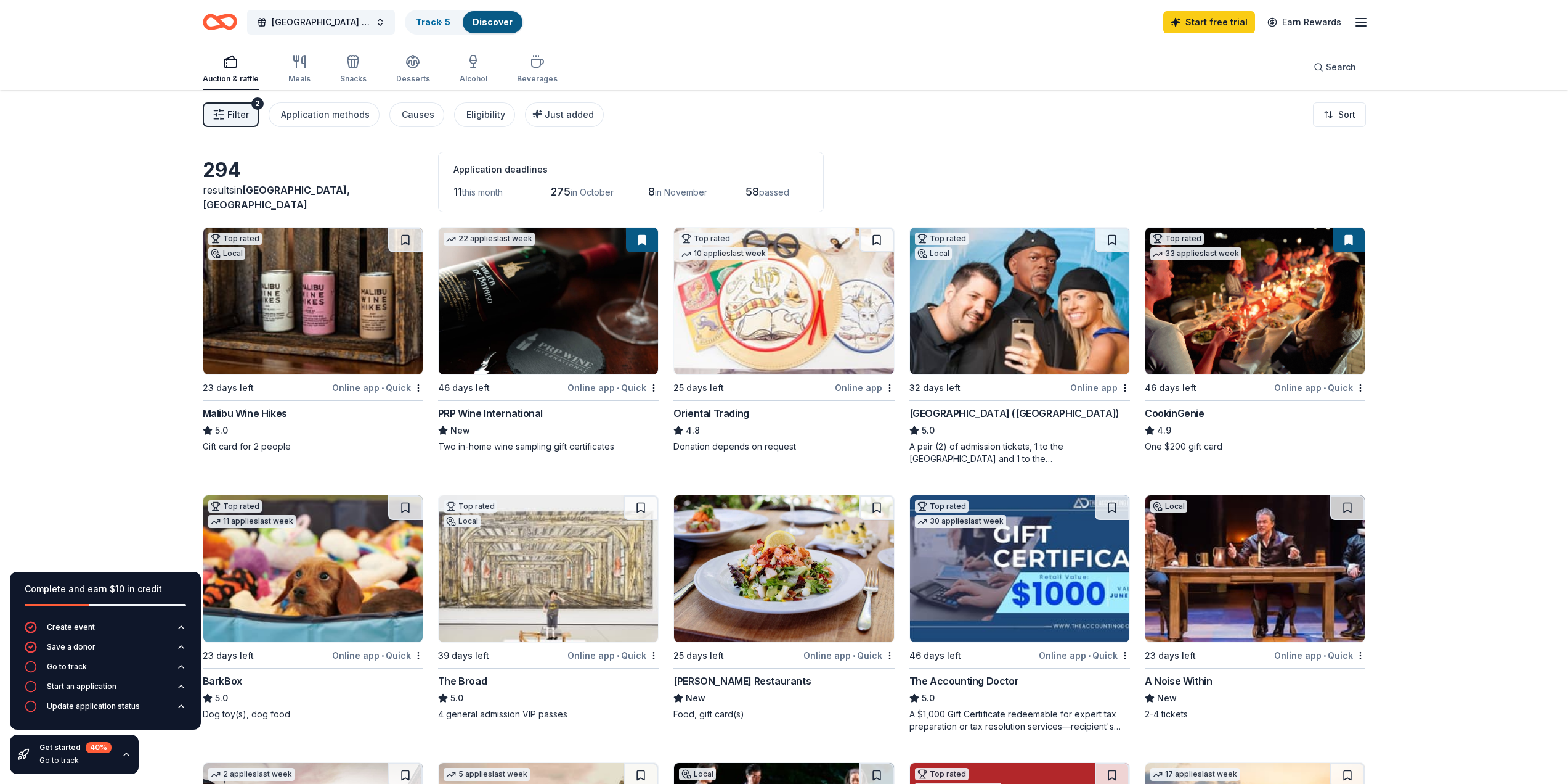
click at [1352, 62] on span "Search" at bounding box center [1342, 67] width 30 height 15
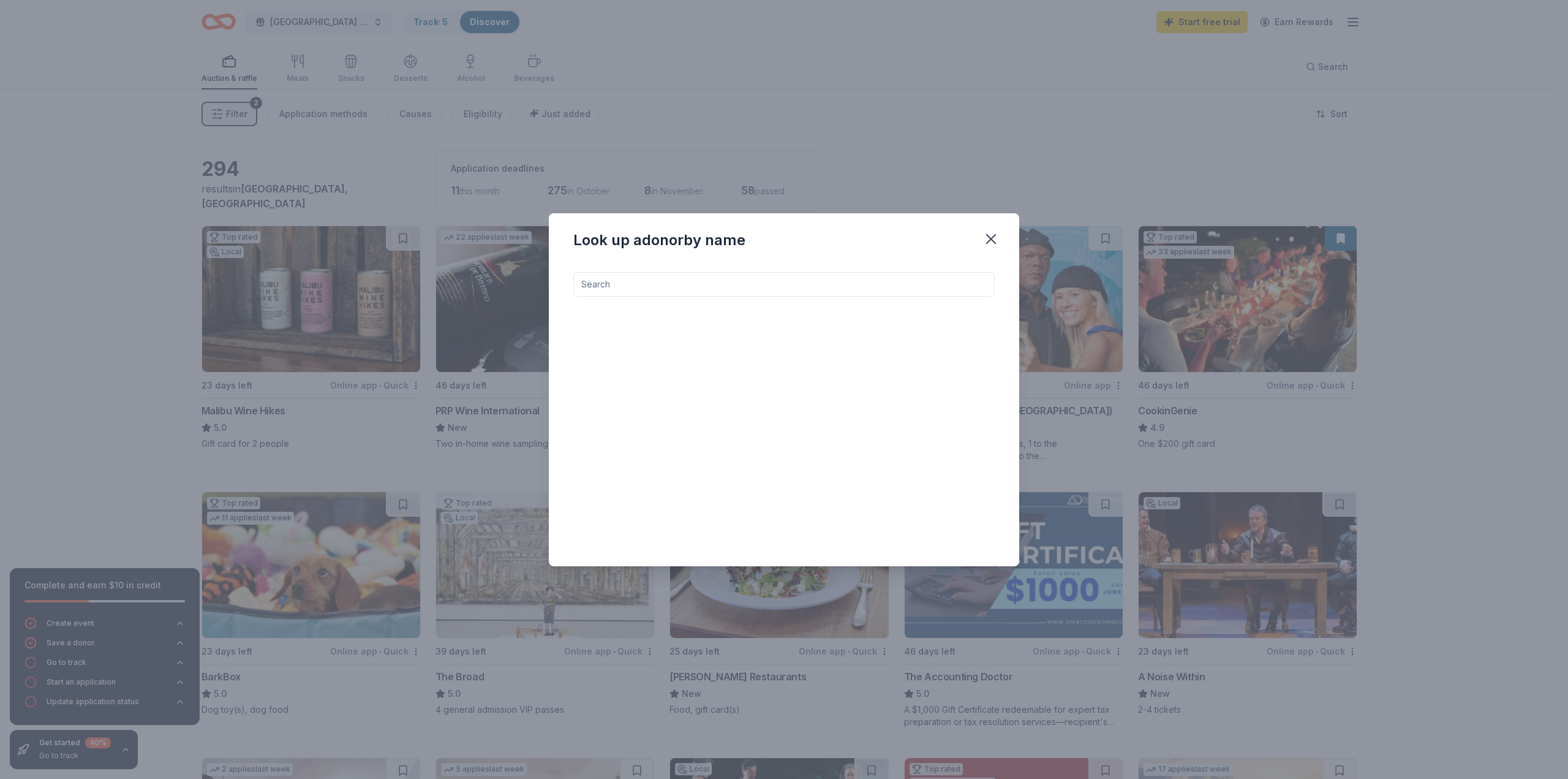
click at [656, 296] on div at bounding box center [784, 408] width 421 height 274
click at [667, 290] on input at bounding box center [784, 284] width 421 height 24
type input "hollywood bowl"
click at [675, 311] on div "Hollywood Bowl" at bounding box center [651, 318] width 77 height 15
click at [984, 115] on div "Look up a donor by name hollywood bowl Hollywood Bowl Event tickets" at bounding box center [784, 390] width 1568 height 779
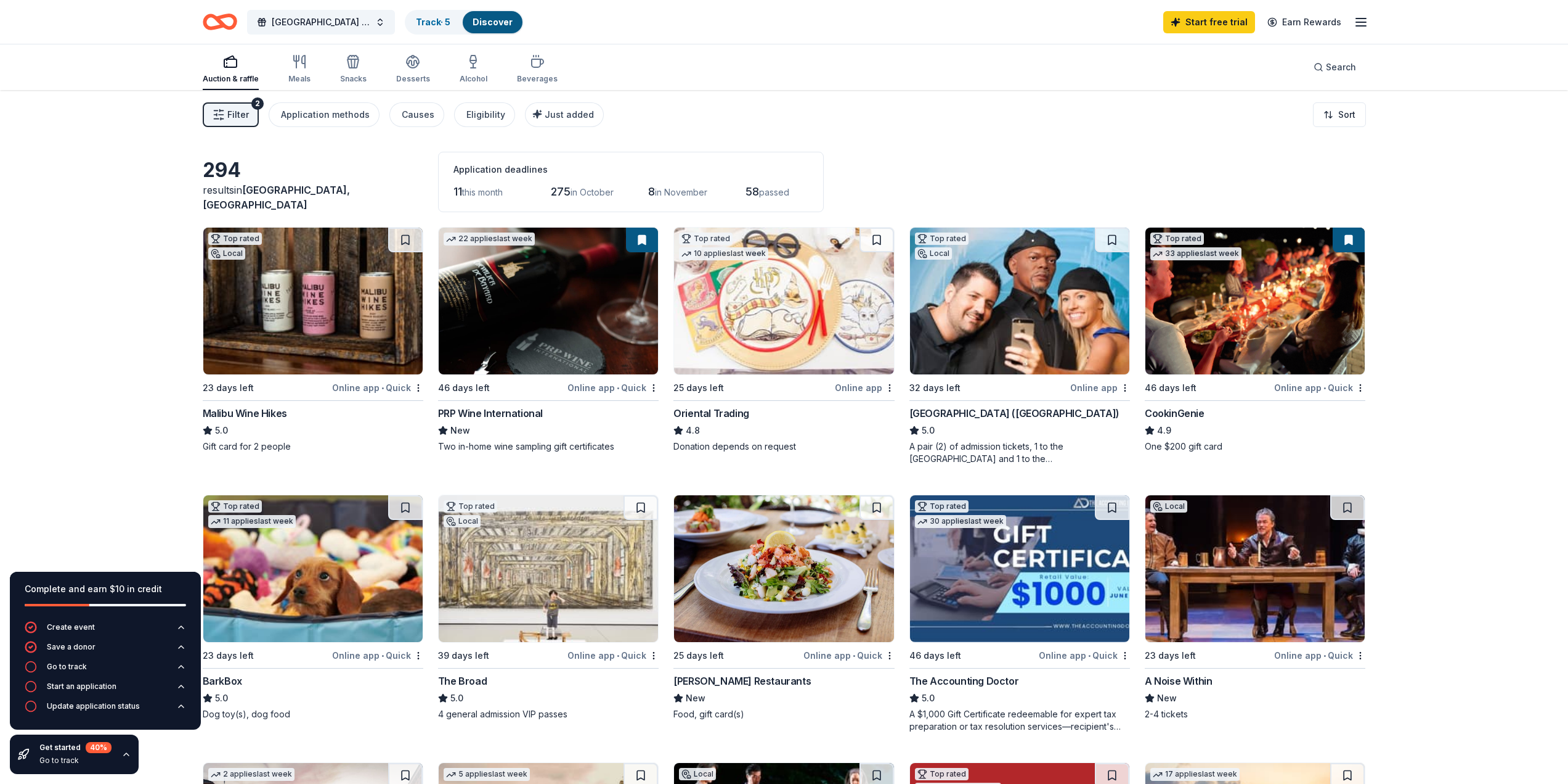
click at [750, 113] on div "Filter 2 Application methods Causes Eligibility Just added Sort" at bounding box center [784, 114] width 1262 height 49
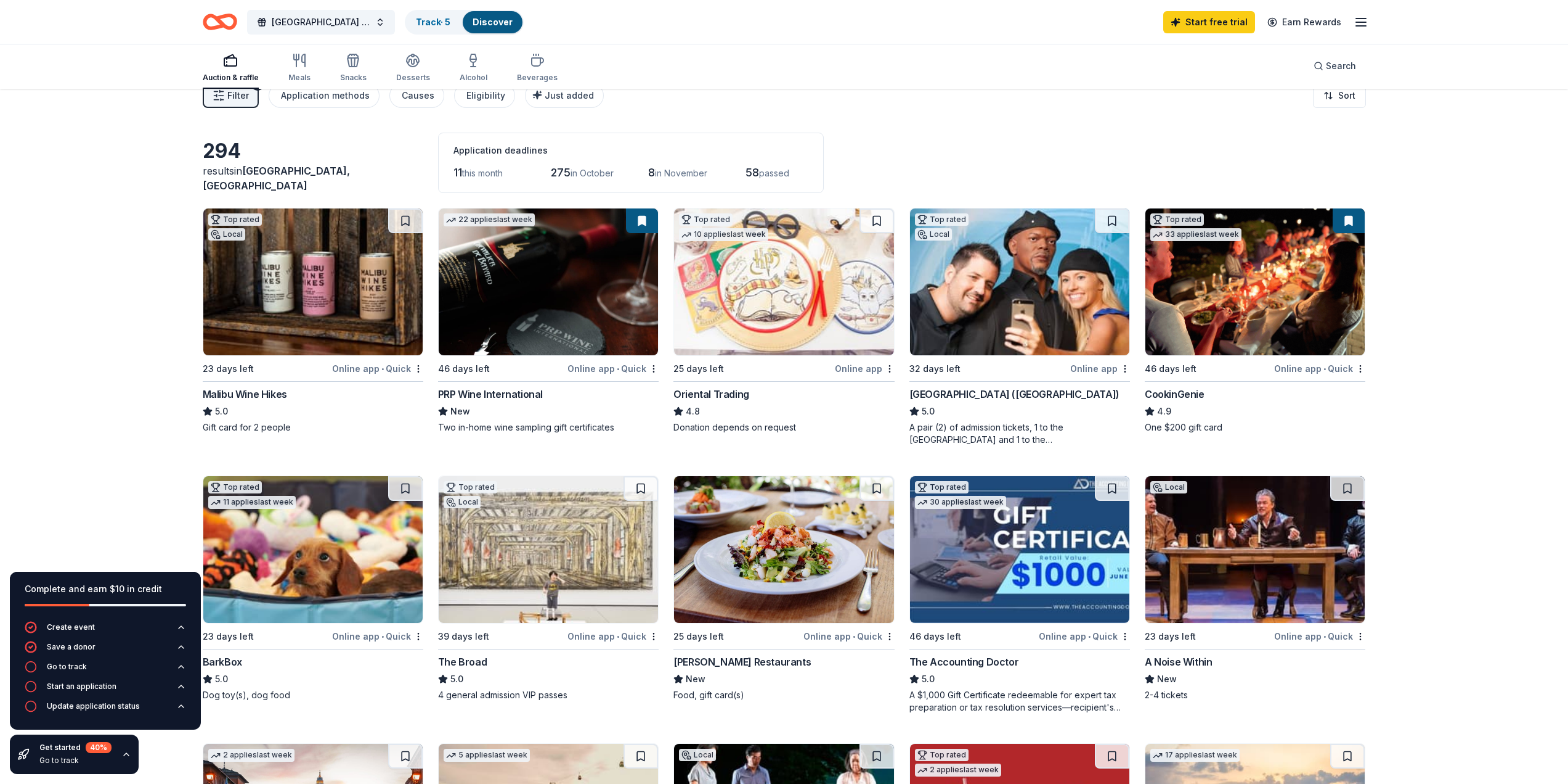
scroll to position [0, 0]
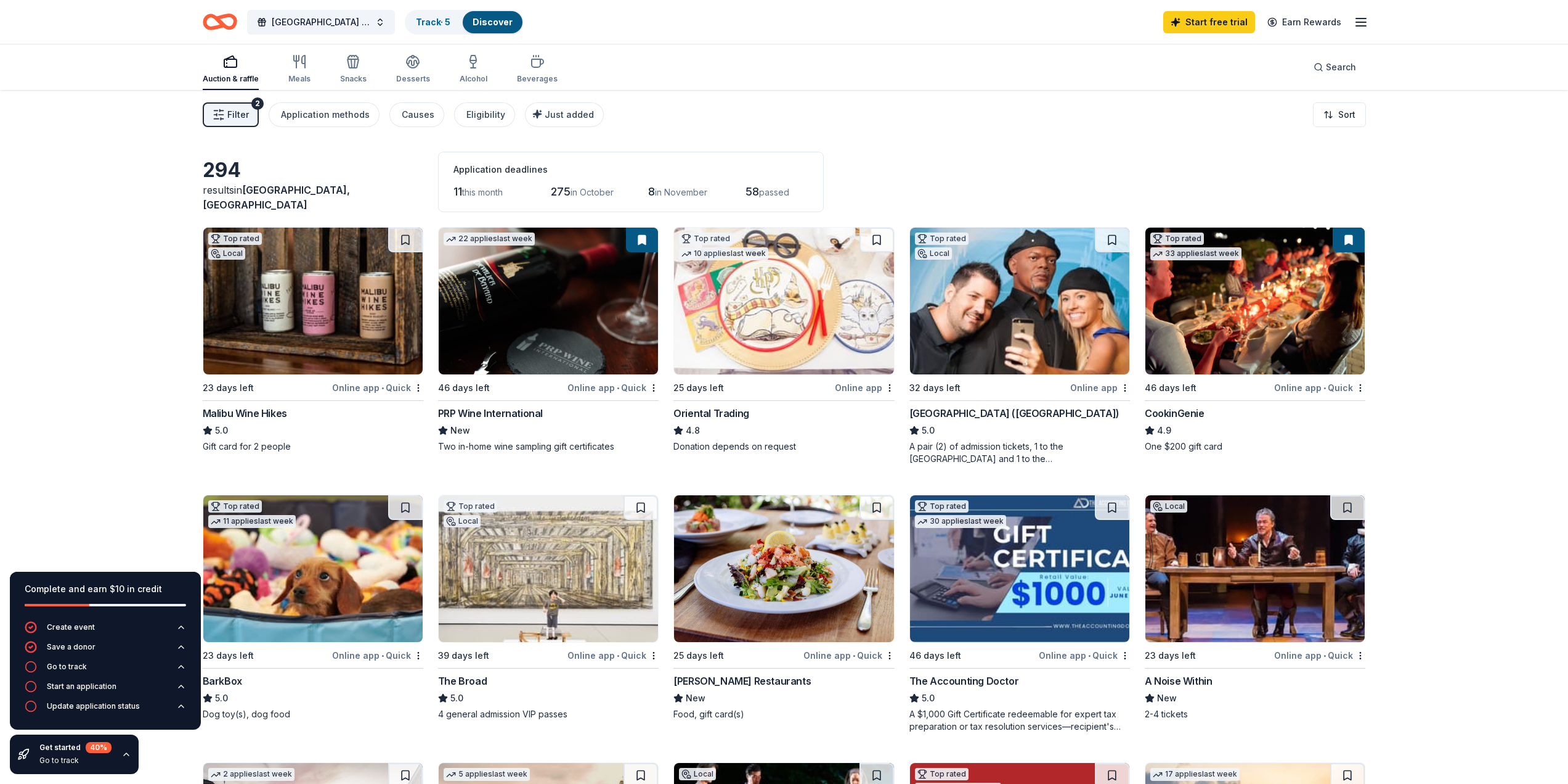
click at [339, 118] on div "Application methods" at bounding box center [326, 114] width 89 height 15
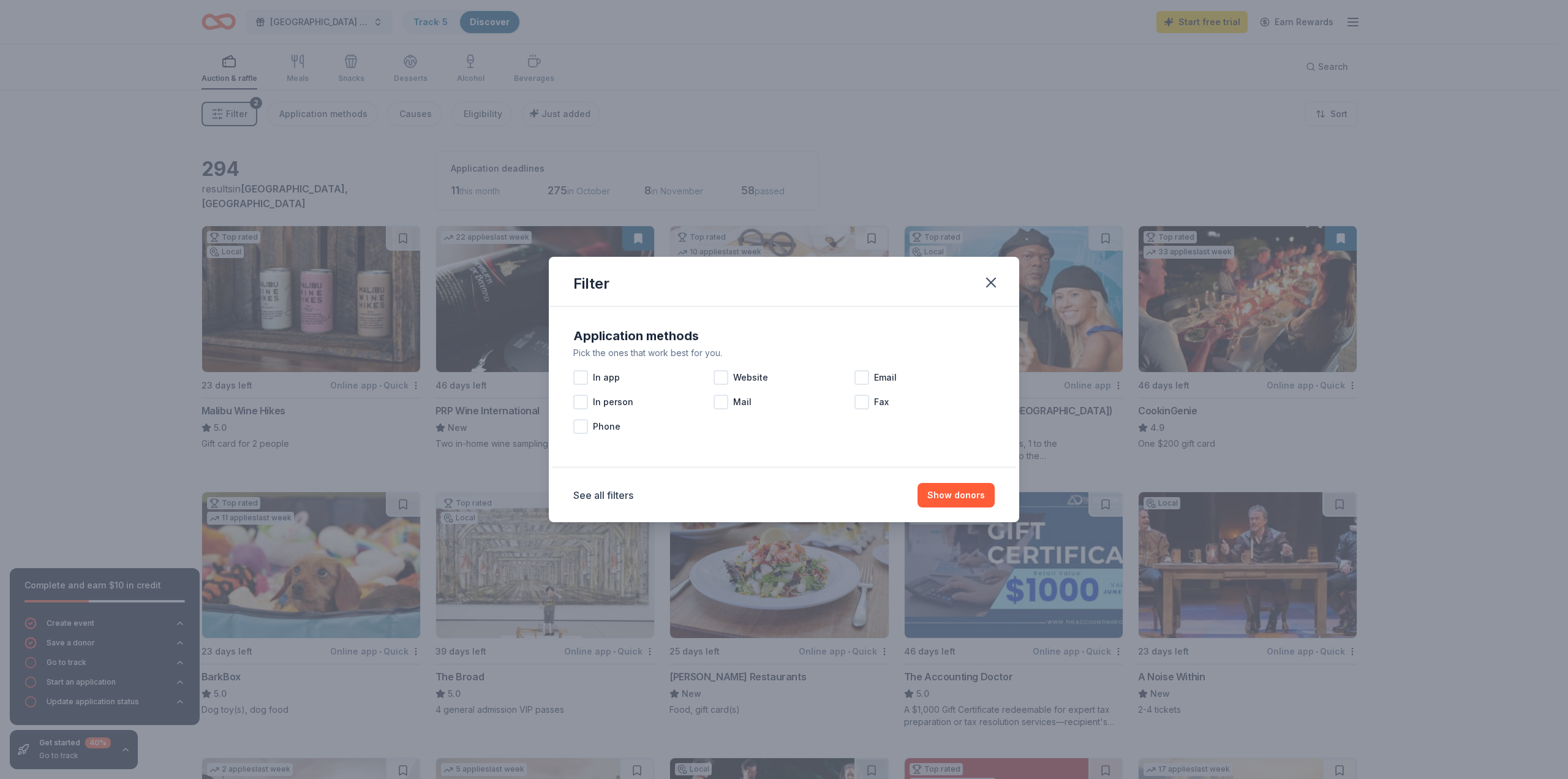
click at [580, 367] on div "In app" at bounding box center [644, 377] width 141 height 24
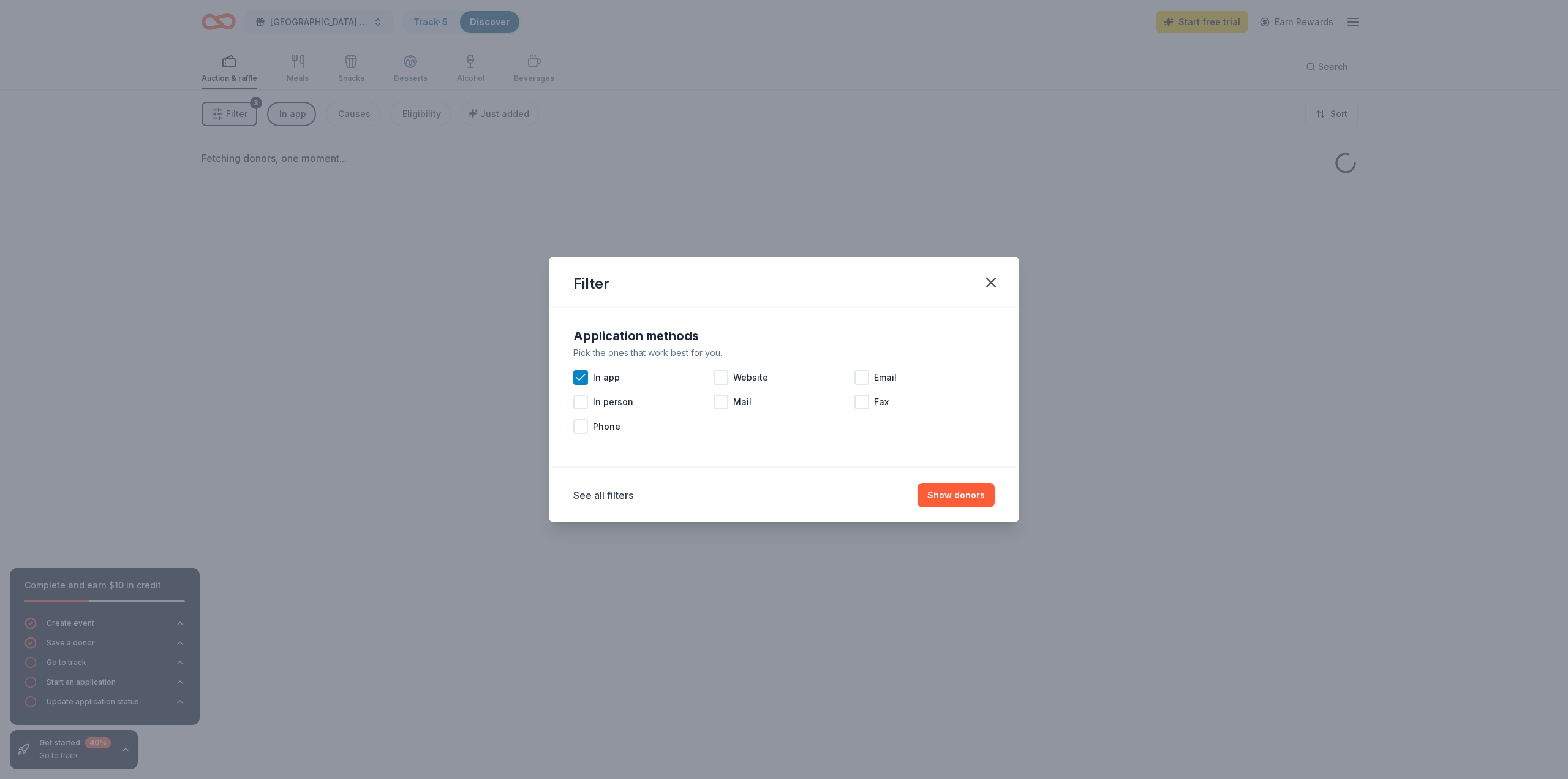
click at [953, 492] on button "Show donors" at bounding box center [957, 495] width 77 height 24
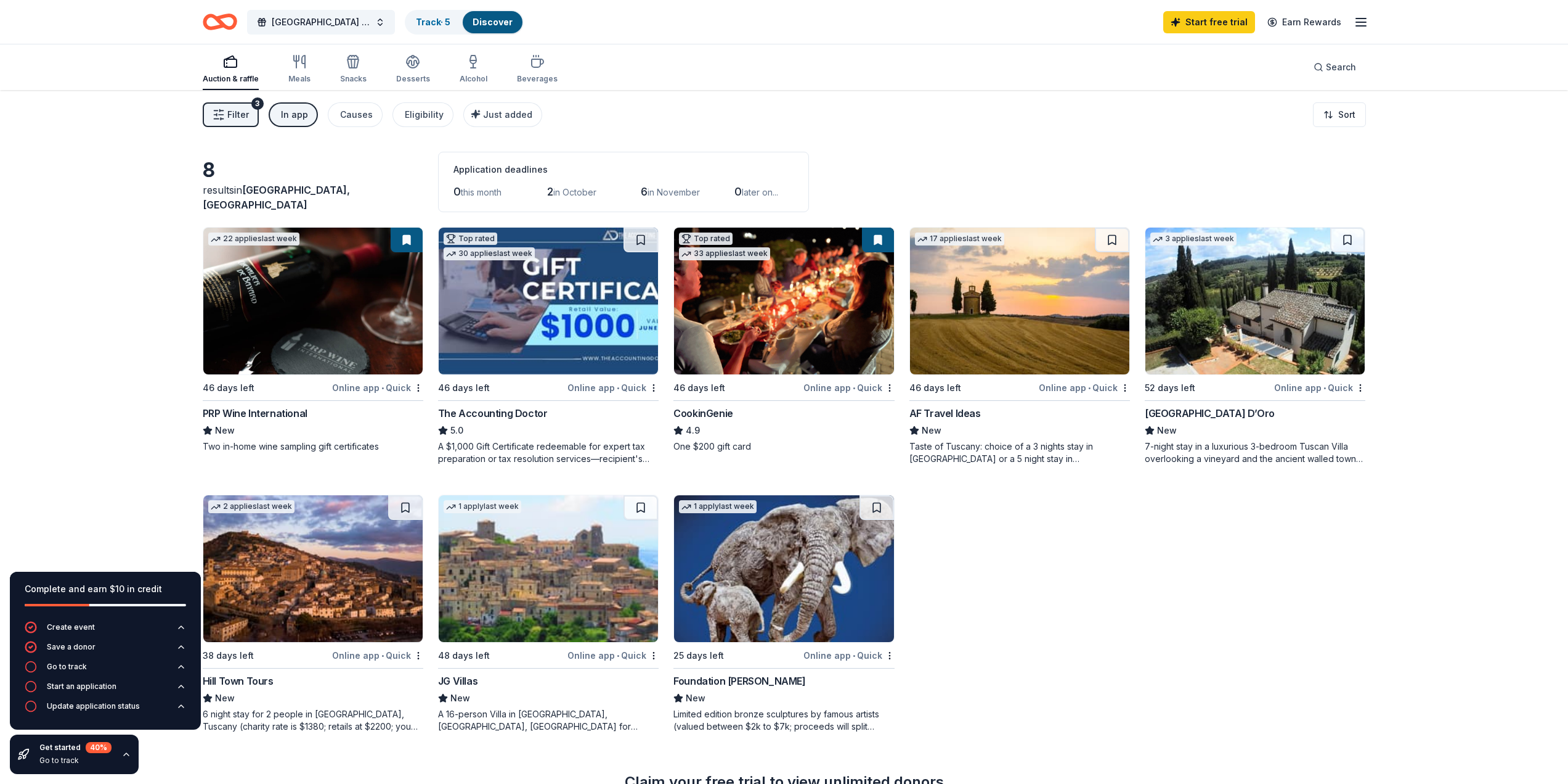
click at [243, 117] on span "Filter" at bounding box center [238, 114] width 21 height 15
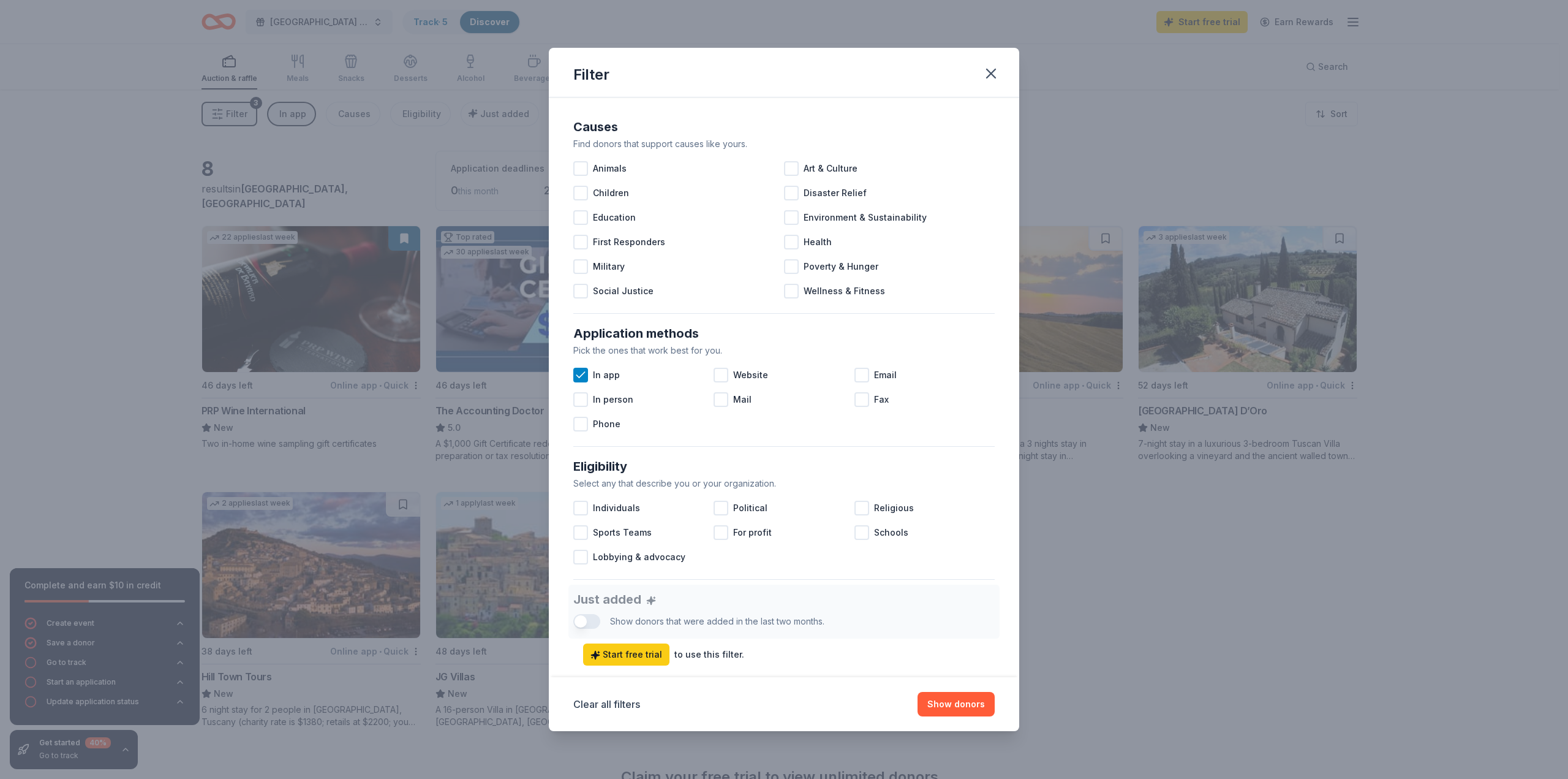
click at [244, 115] on div "Filter Causes Find donors that support causes like yours. Animals Art & Culture…" at bounding box center [784, 390] width 1568 height 779
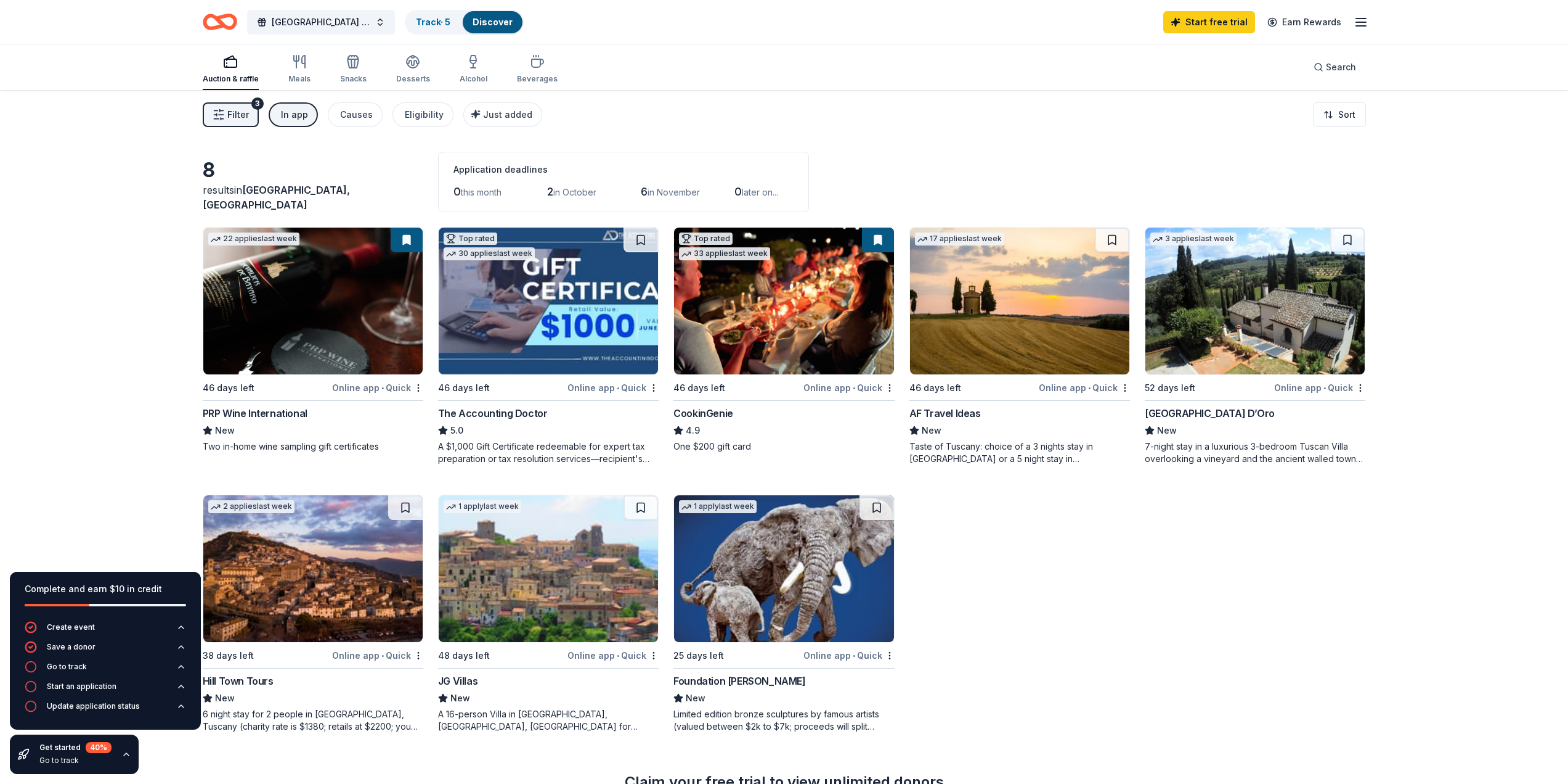
click at [304, 47] on div "Auction & raffle Meals Snacks Desserts Alcohol Beverages Search" at bounding box center [784, 67] width 1163 height 45
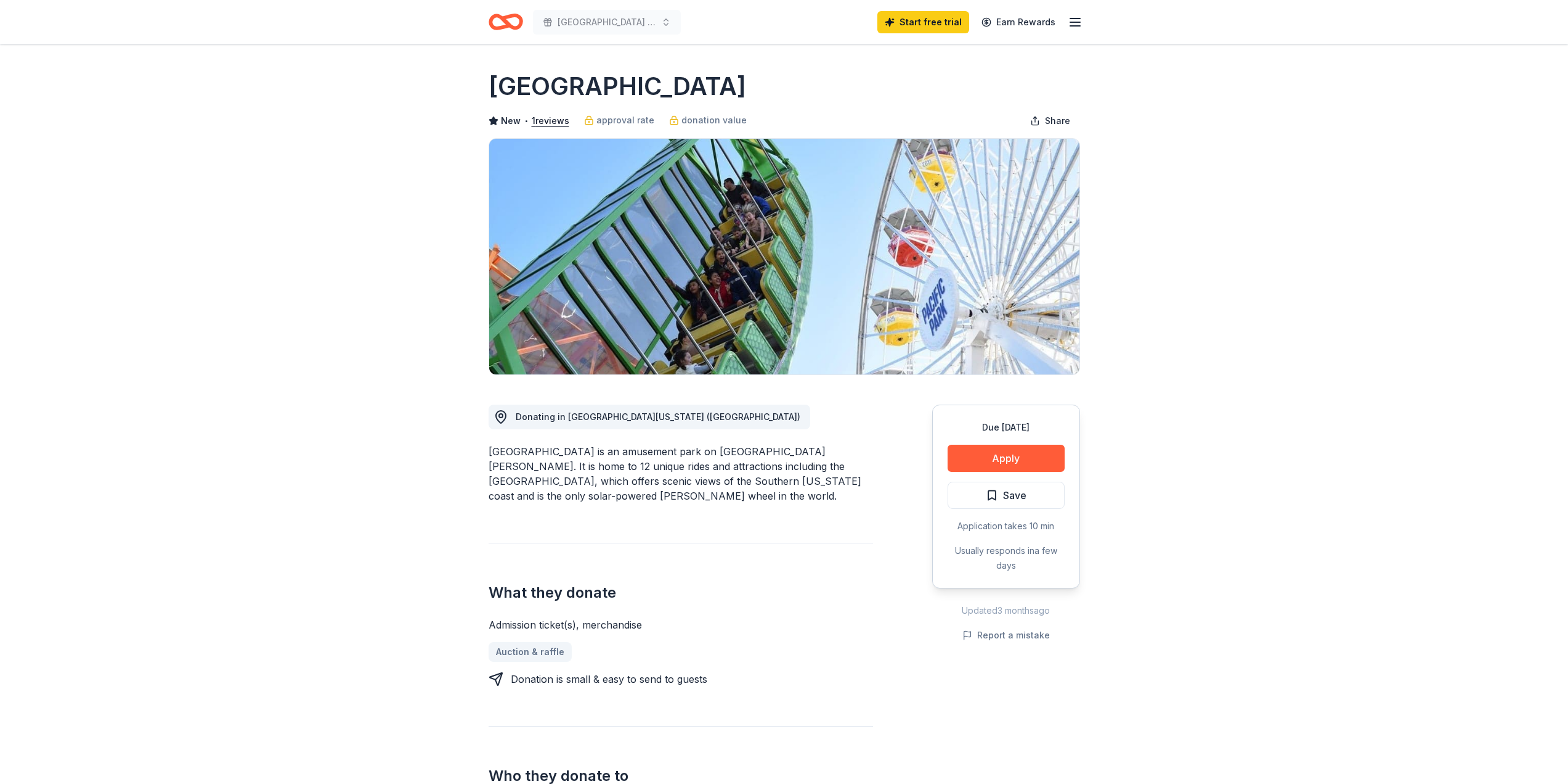
click at [1020, 449] on button "Apply" at bounding box center [1006, 458] width 117 height 27
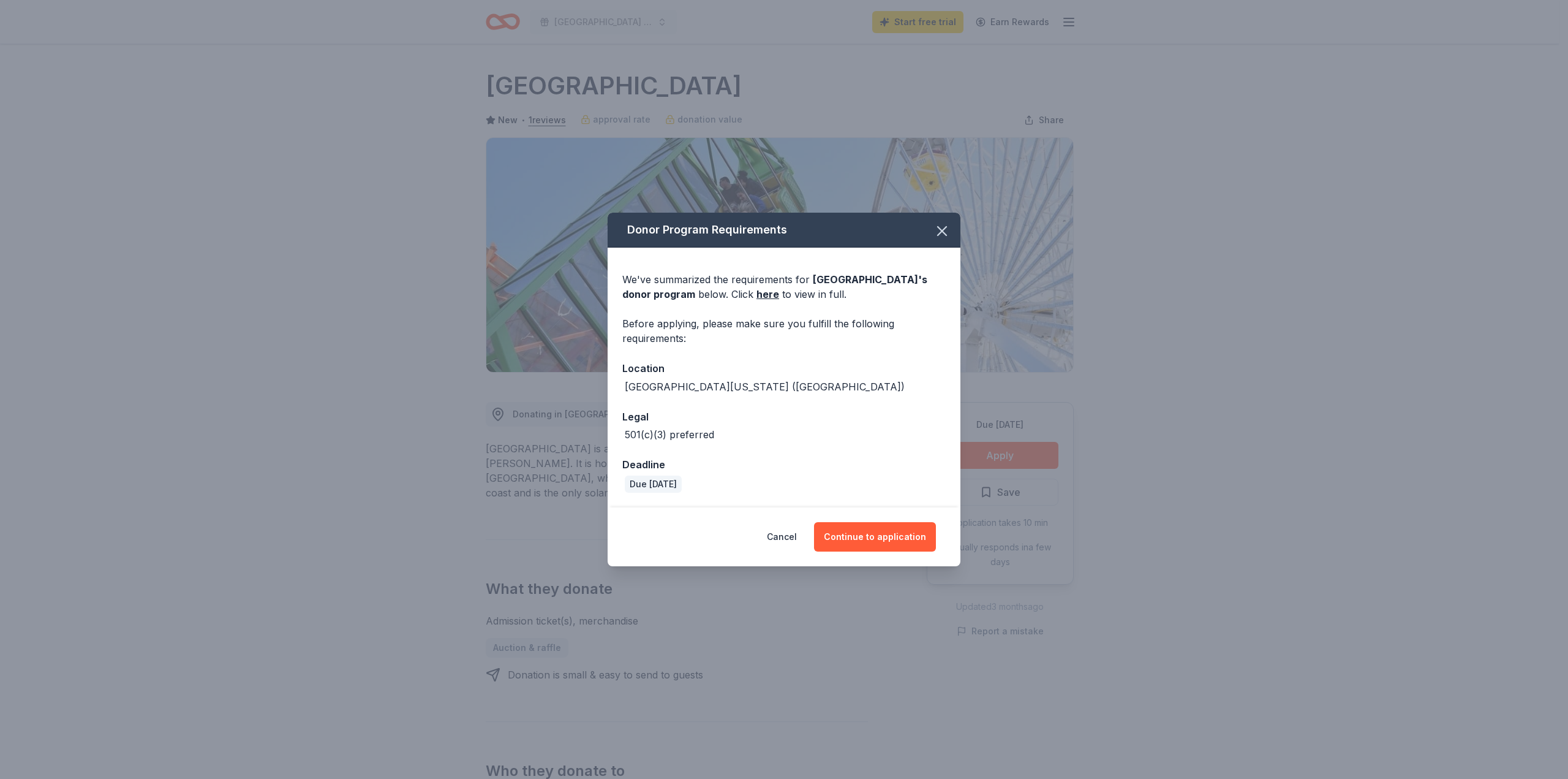
click at [889, 538] on button "Continue to application" at bounding box center [875, 536] width 122 height 29
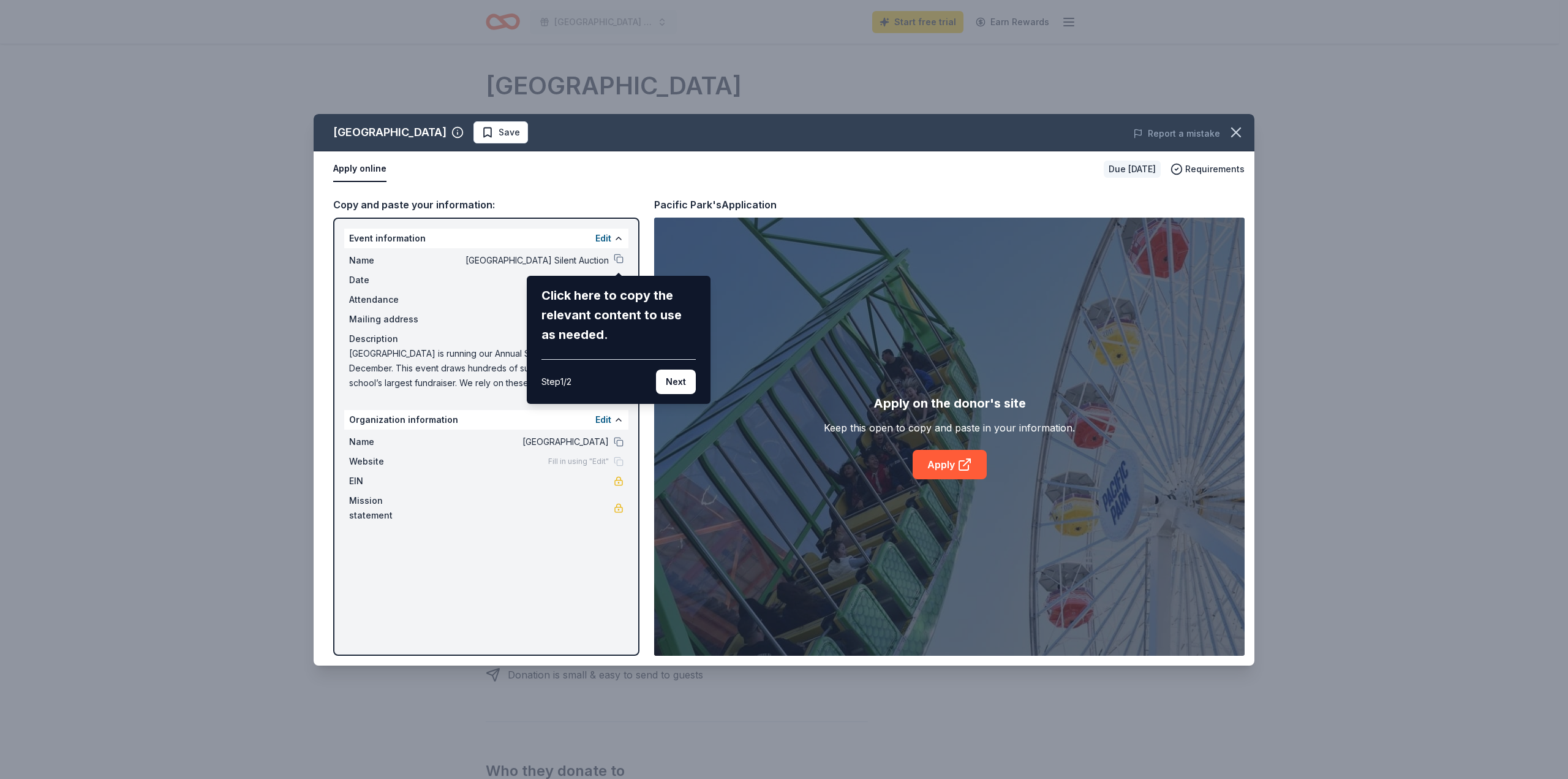
click at [661, 380] on button "Next" at bounding box center [675, 382] width 39 height 24
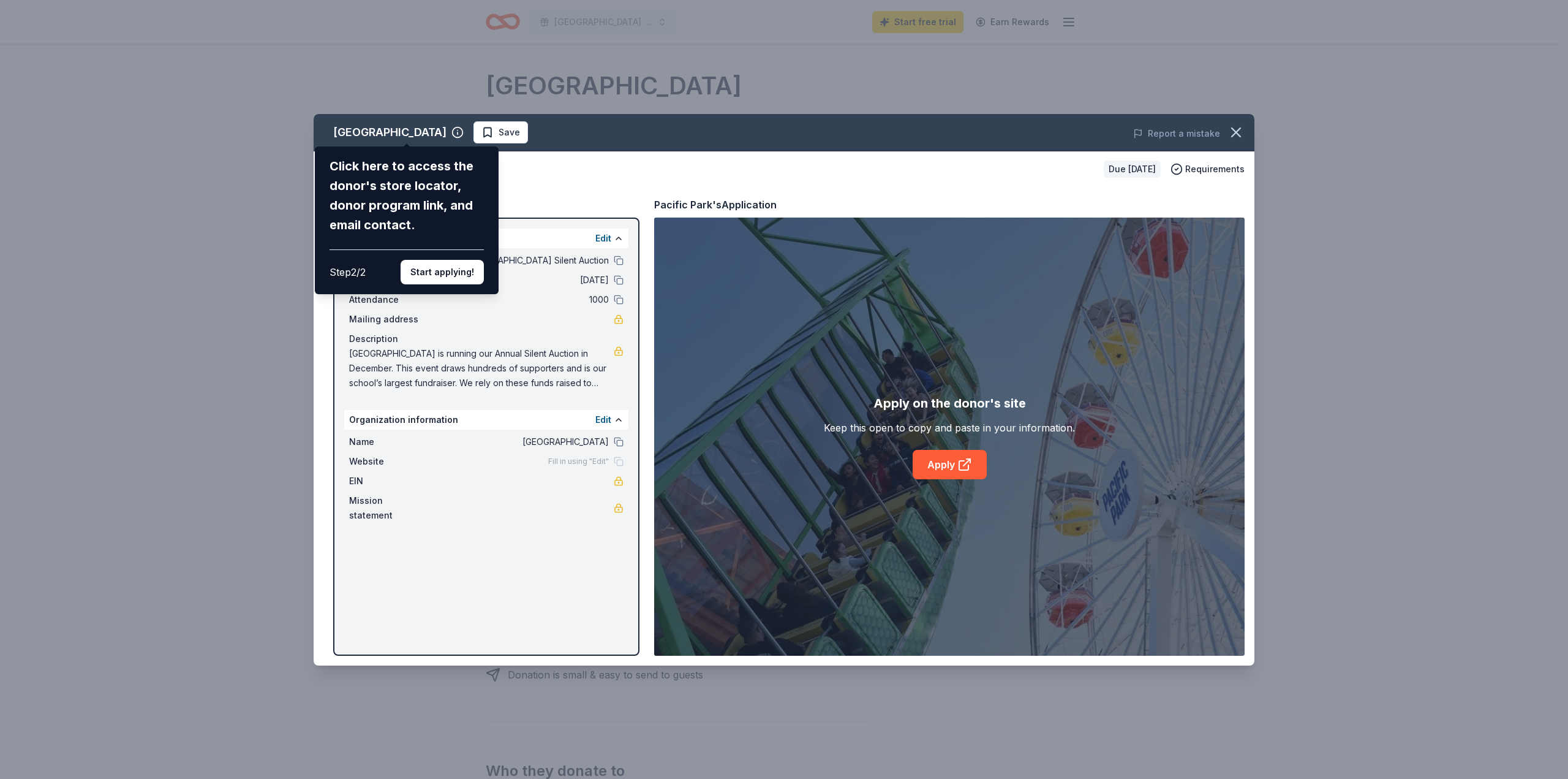
click at [449, 277] on button "Start applying!" at bounding box center [442, 272] width 83 height 24
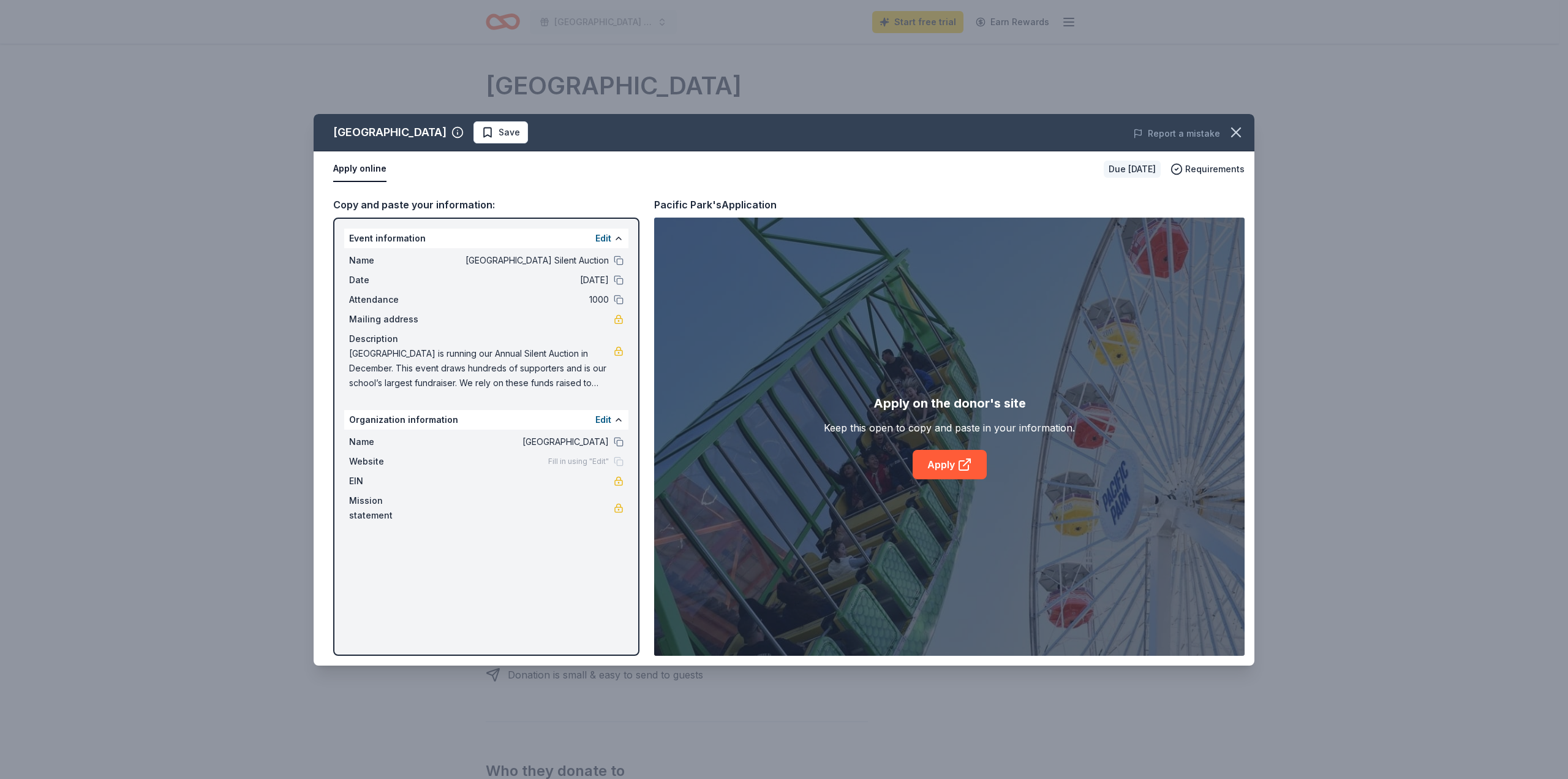
click at [619, 239] on button at bounding box center [619, 238] width 9 height 9
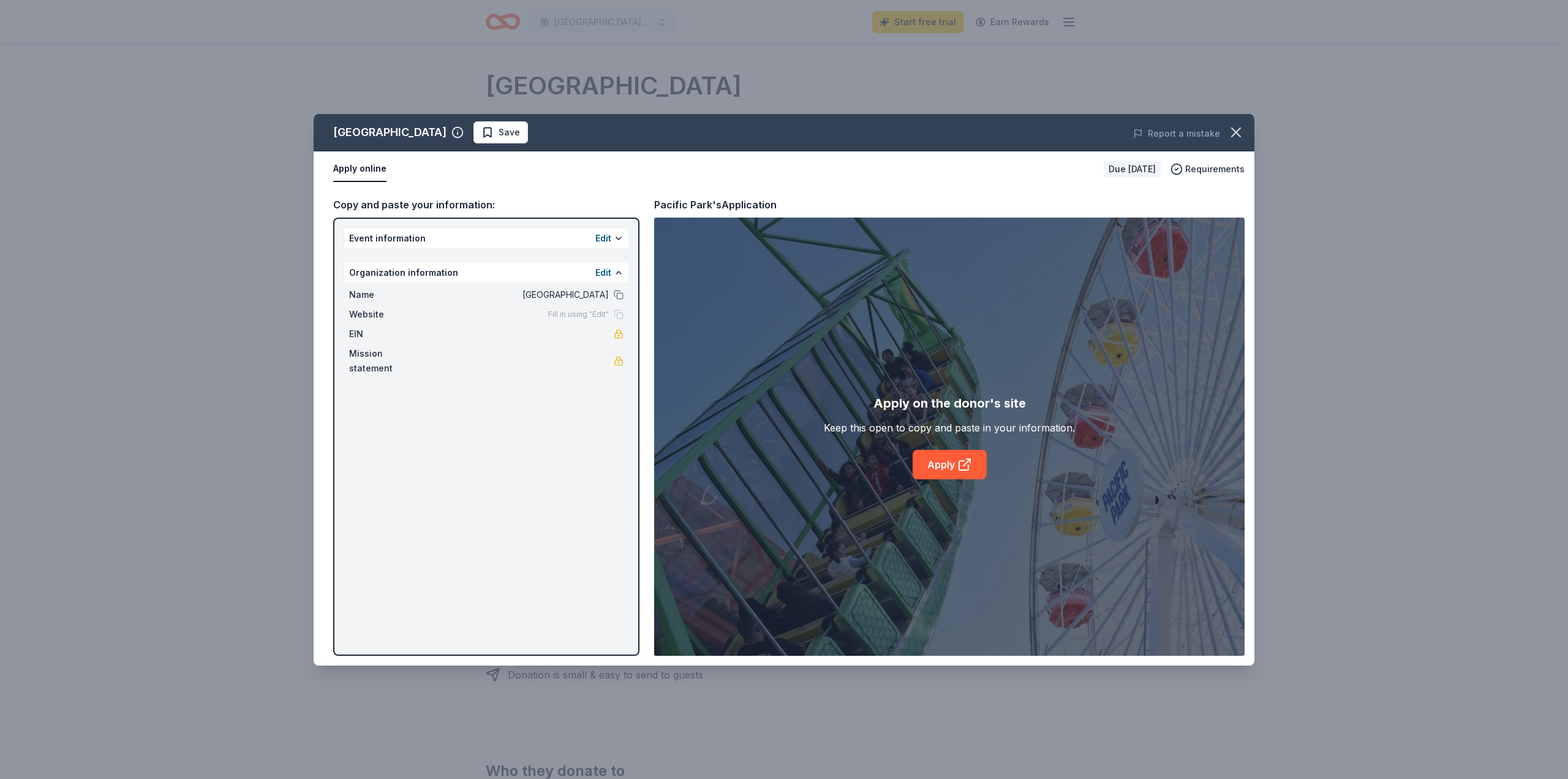
click at [619, 239] on button at bounding box center [619, 238] width 9 height 9
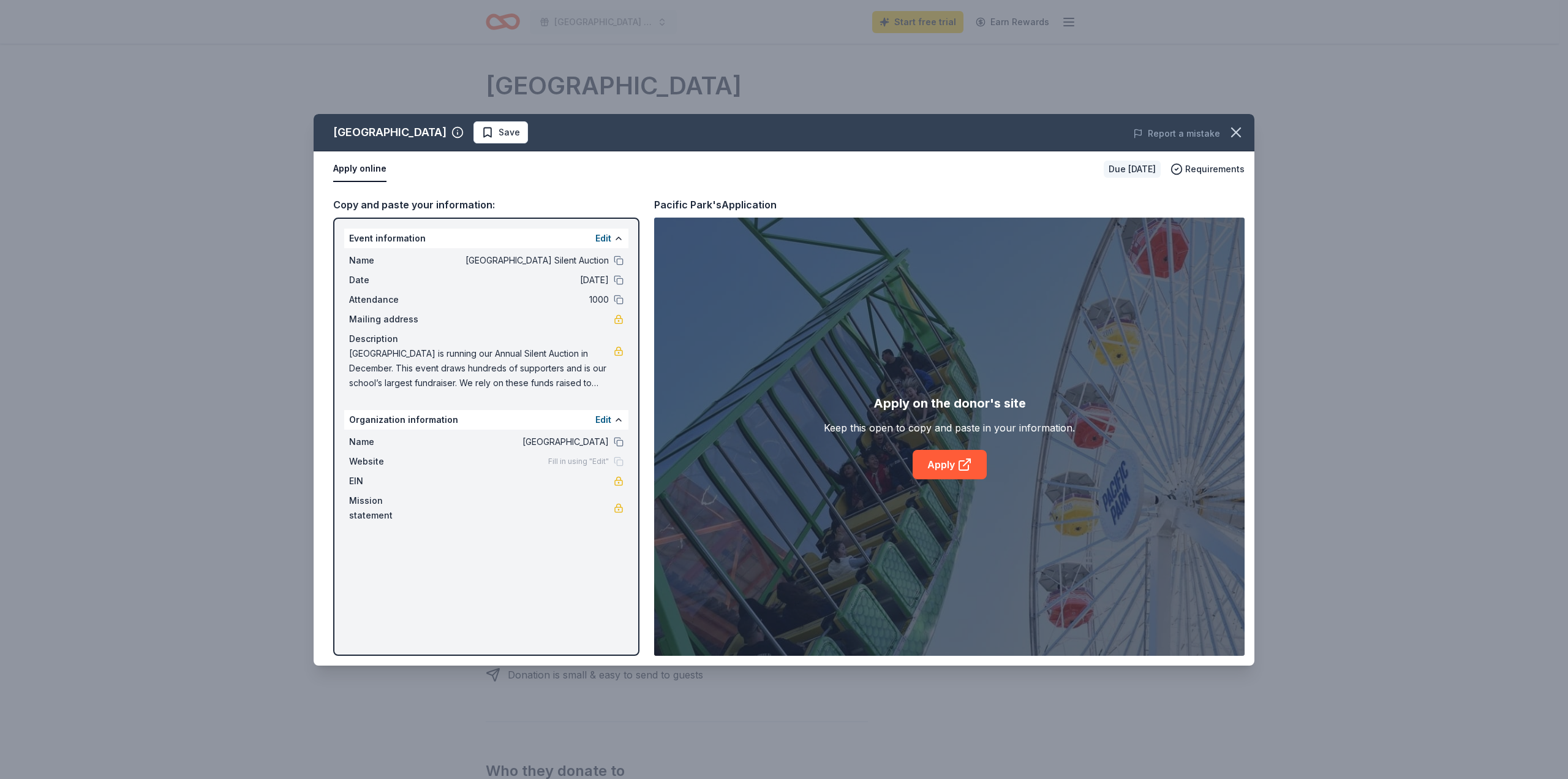
click at [600, 242] on button "Edit" at bounding box center [604, 238] width 16 height 15
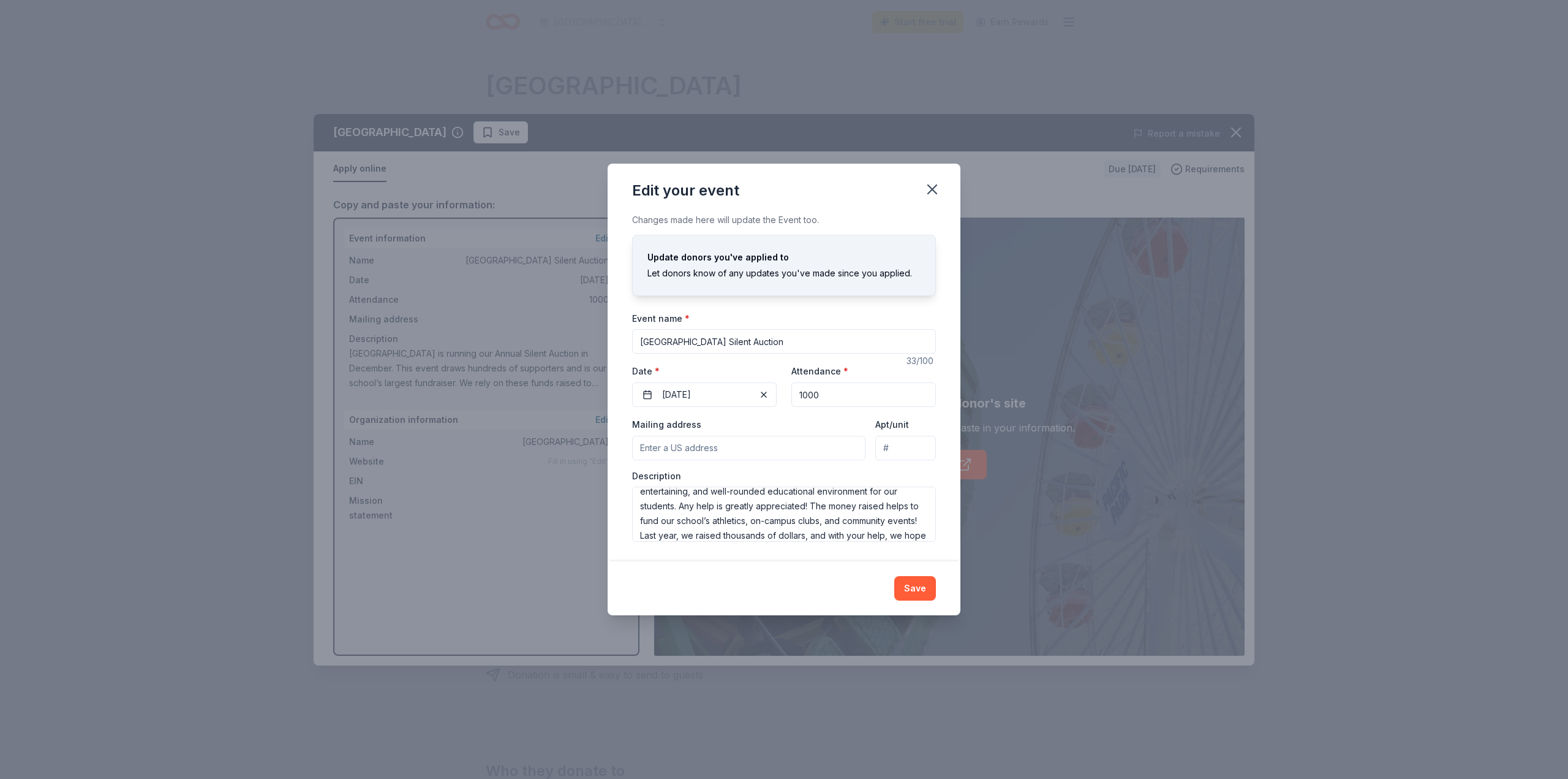
scroll to position [103, 0]
click at [933, 181] on icon "button" at bounding box center [932, 190] width 17 height 17
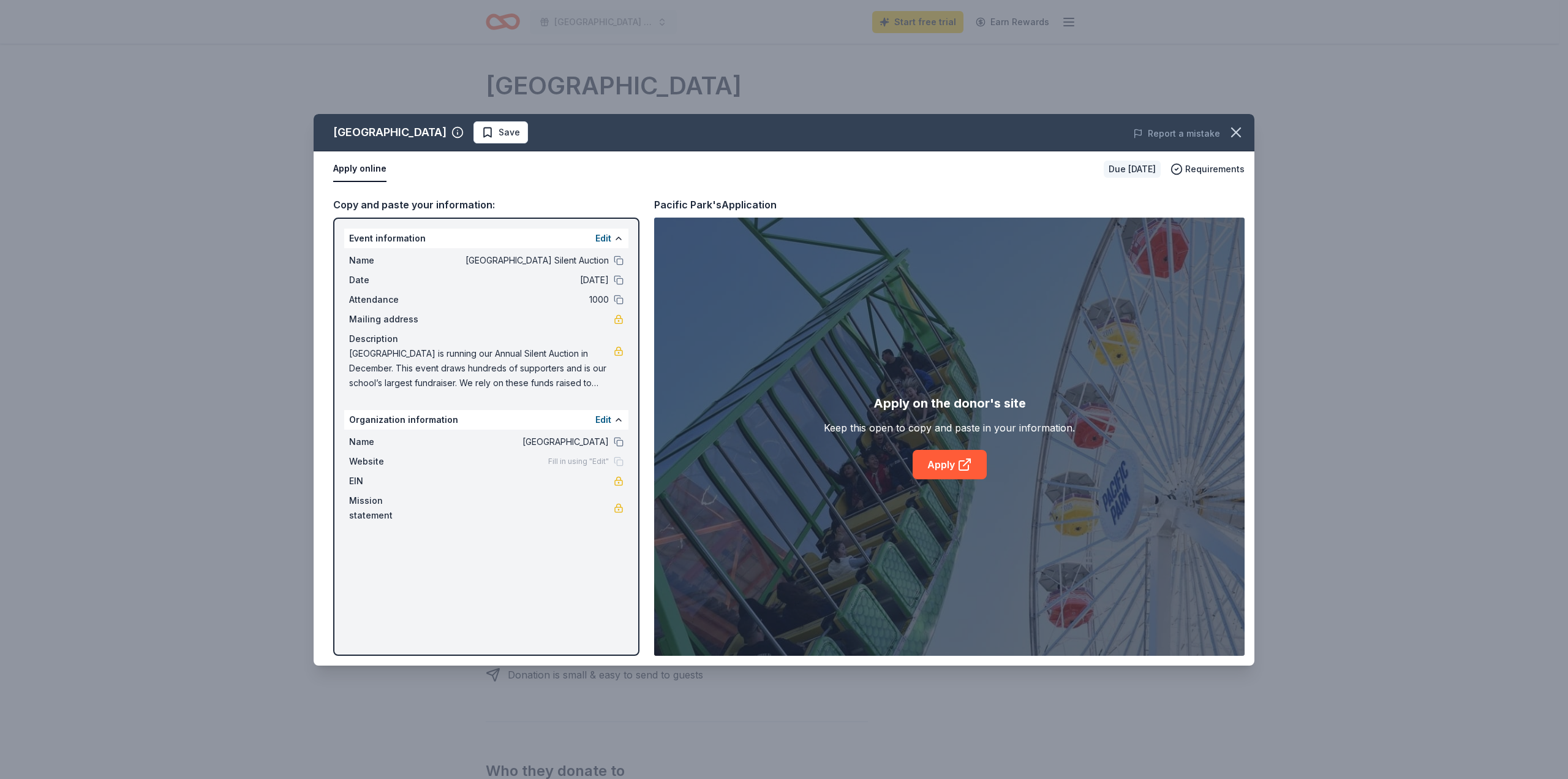
click at [620, 322] on link at bounding box center [619, 319] width 9 height 9
click at [601, 418] on button "Edit" at bounding box center [604, 420] width 16 height 15
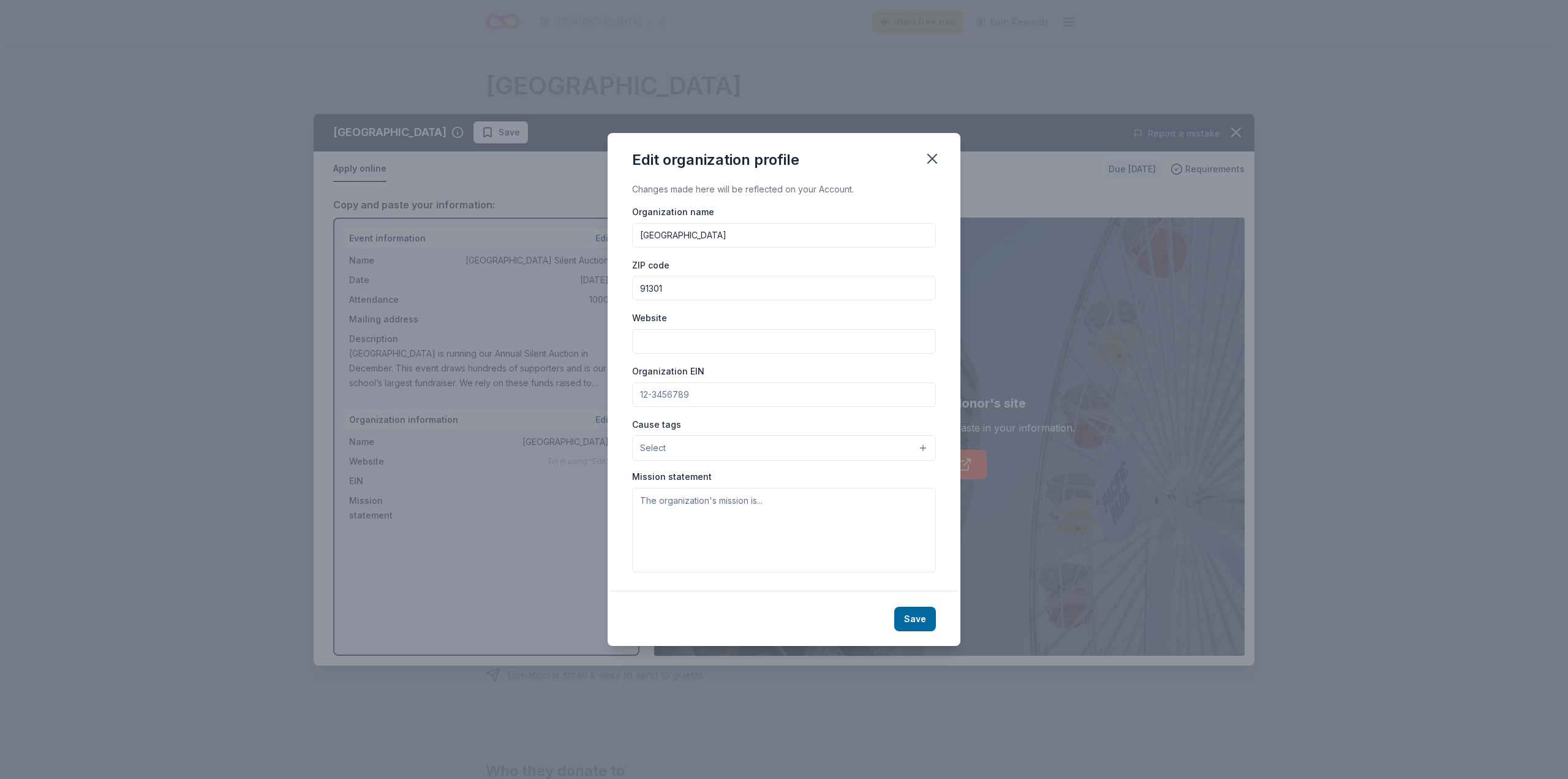
click at [720, 402] on input "Organization EIN" at bounding box center [784, 394] width 304 height 24
paste input "95-2222290"
type input "95-2222290"
click at [771, 419] on div "Cause tags Select" at bounding box center [784, 438] width 304 height 45
click at [764, 446] on button "Select" at bounding box center [784, 448] width 304 height 26
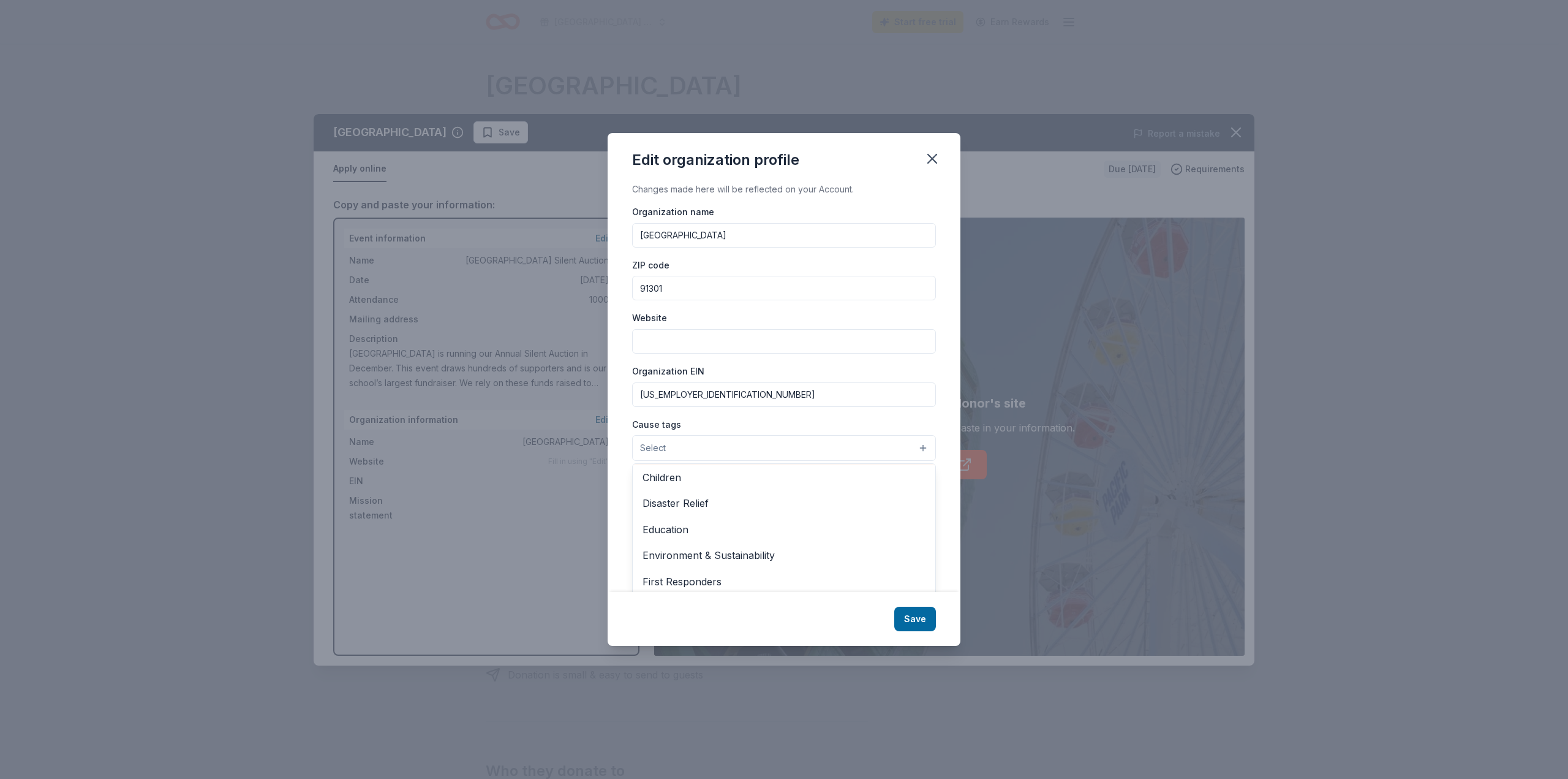
scroll to position [0, 0]
click at [686, 536] on span "Children" at bounding box center [784, 531] width 283 height 16
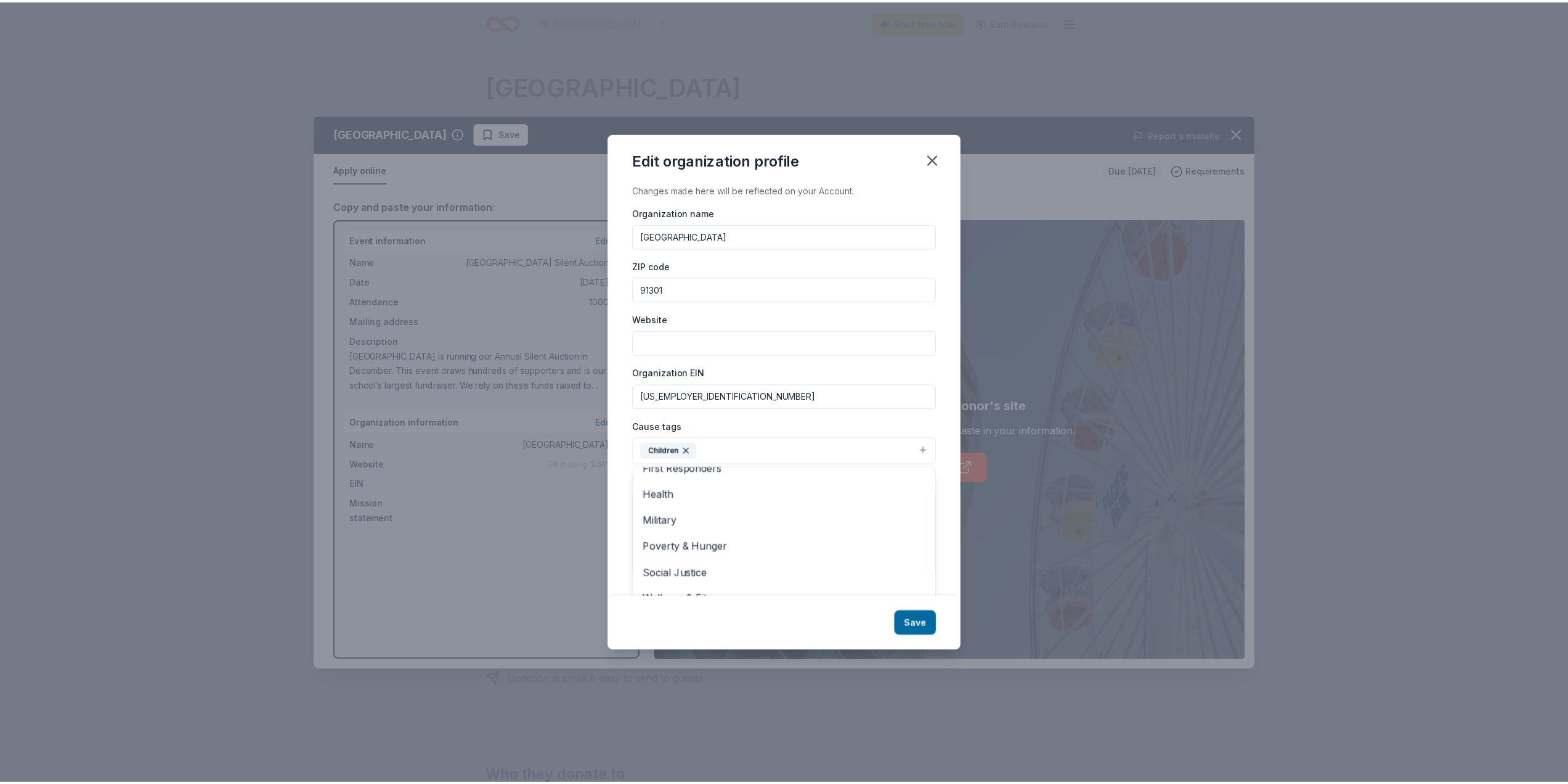
scroll to position [22, 0]
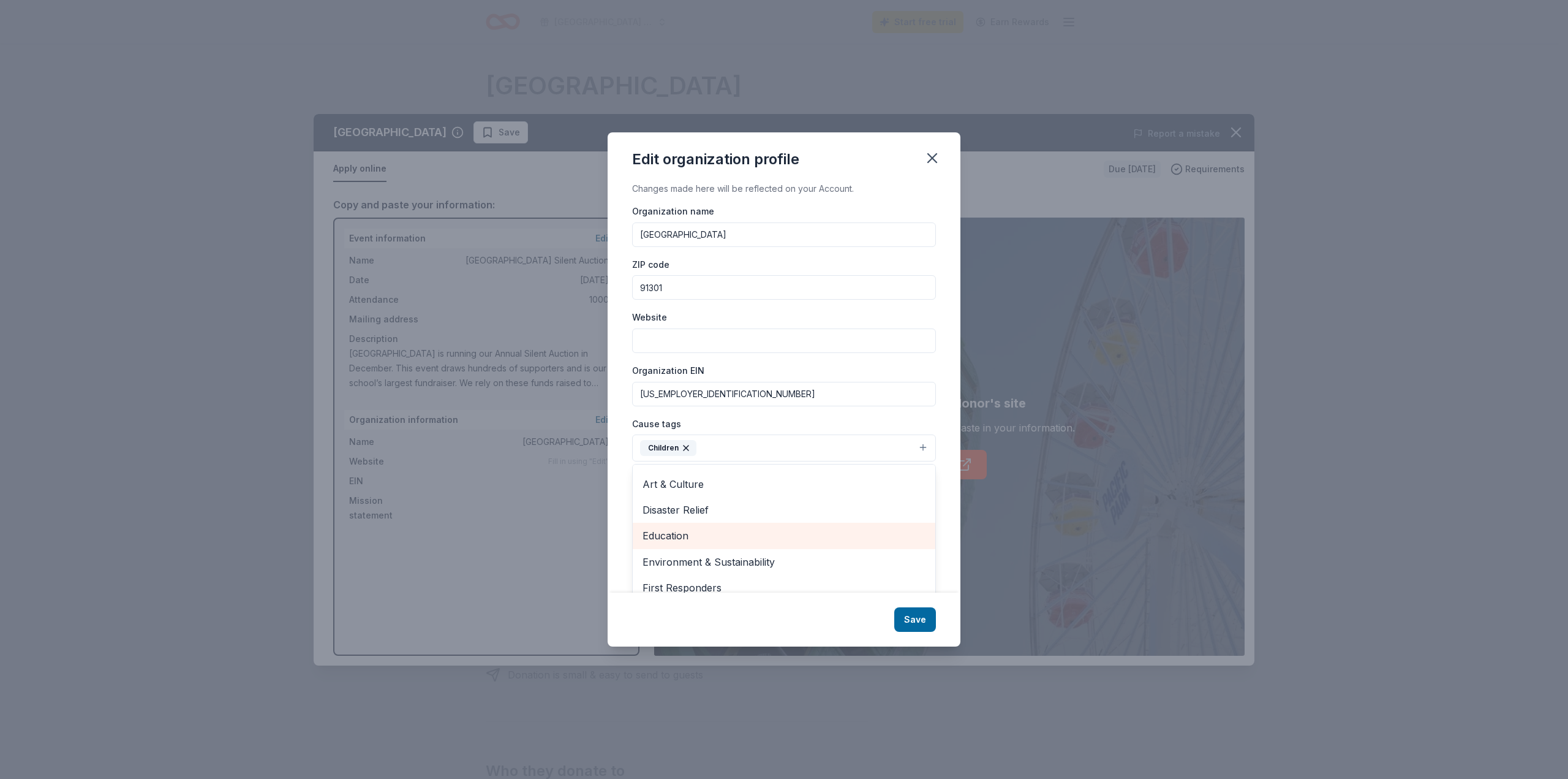
click at [713, 540] on span "Education" at bounding box center [784, 536] width 283 height 16
click at [839, 420] on div "Cause tags Children Education Animals Art & Culture Disaster Relief Environment…" at bounding box center [784, 439] width 304 height 46
click at [920, 615] on button "Save" at bounding box center [915, 619] width 42 height 24
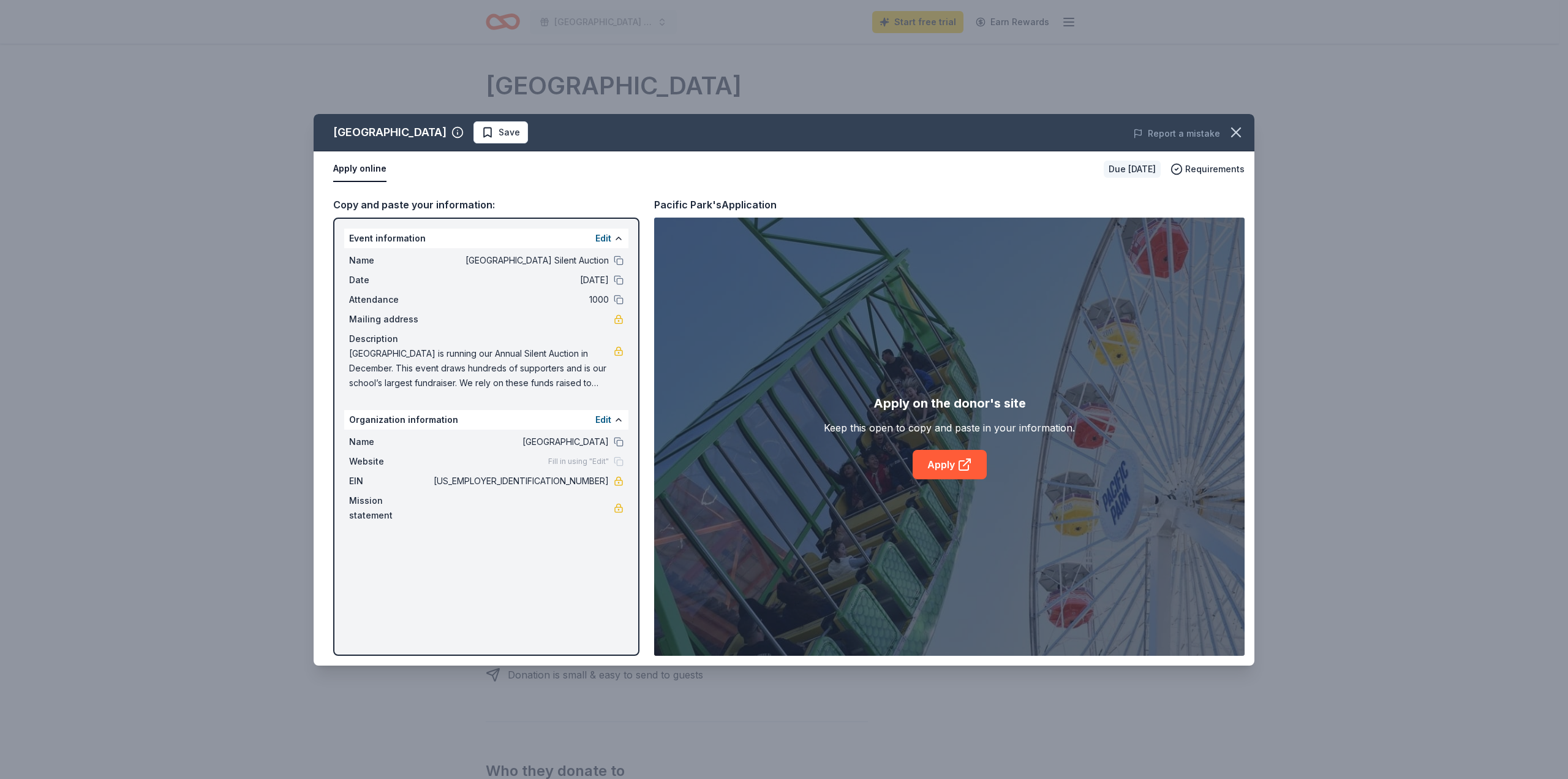
click at [958, 469] on icon at bounding box center [964, 464] width 15 height 15
click at [970, 469] on icon at bounding box center [964, 464] width 15 height 15
click at [1226, 127] on button "button" at bounding box center [1236, 132] width 27 height 27
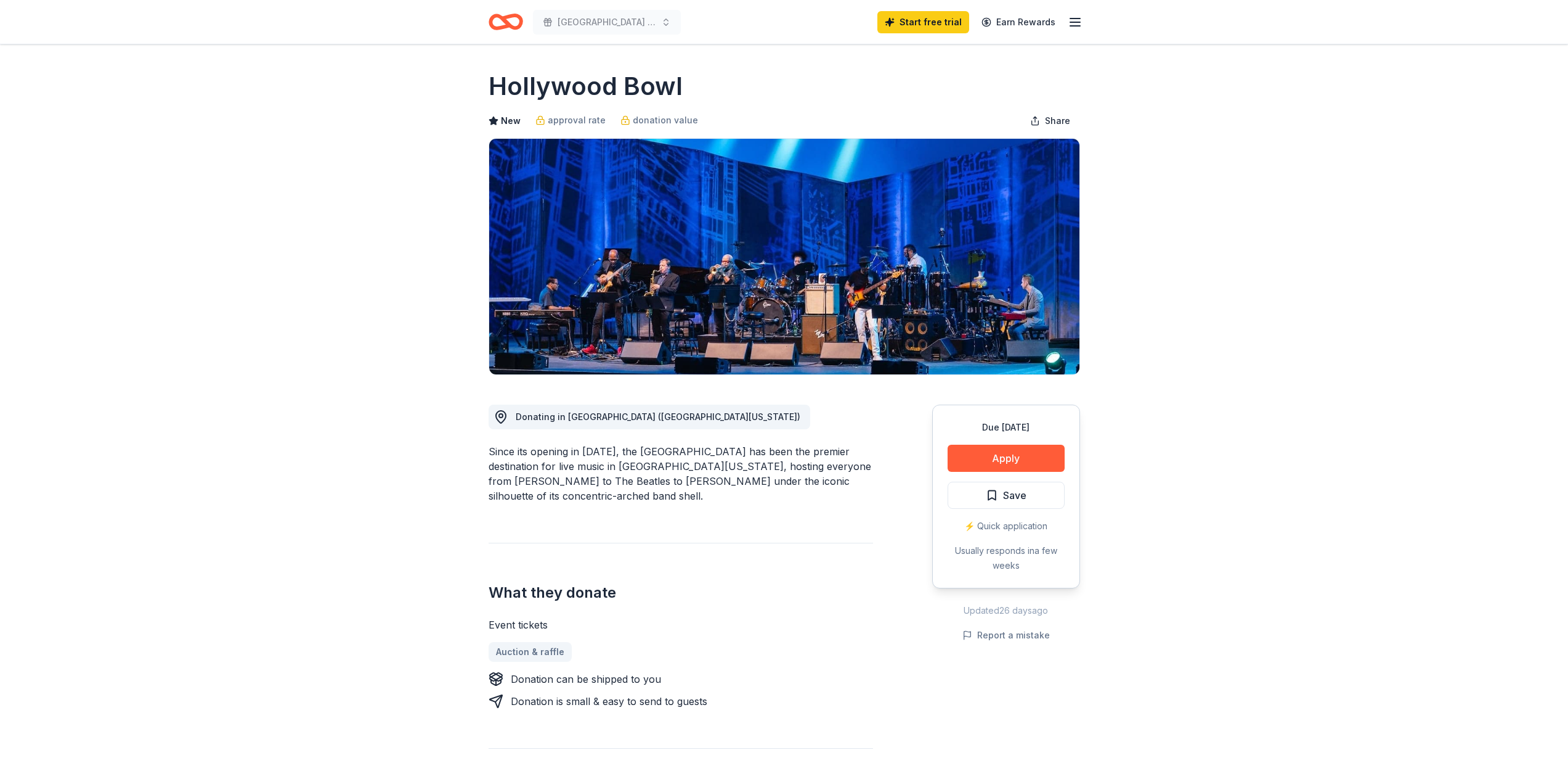
click at [988, 459] on button "Apply" at bounding box center [1006, 458] width 117 height 27
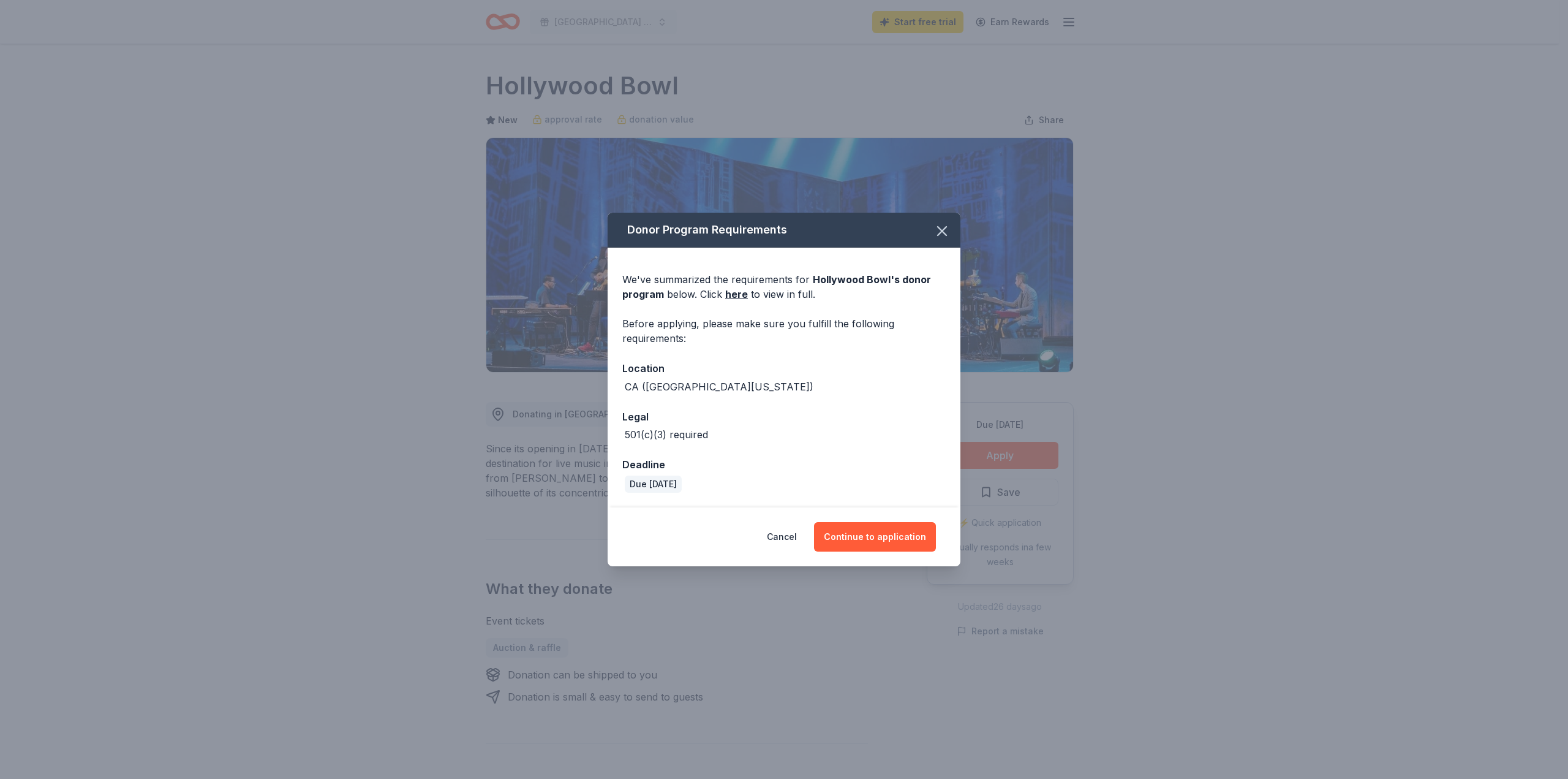
click at [922, 531] on button "Continue to application" at bounding box center [875, 536] width 122 height 29
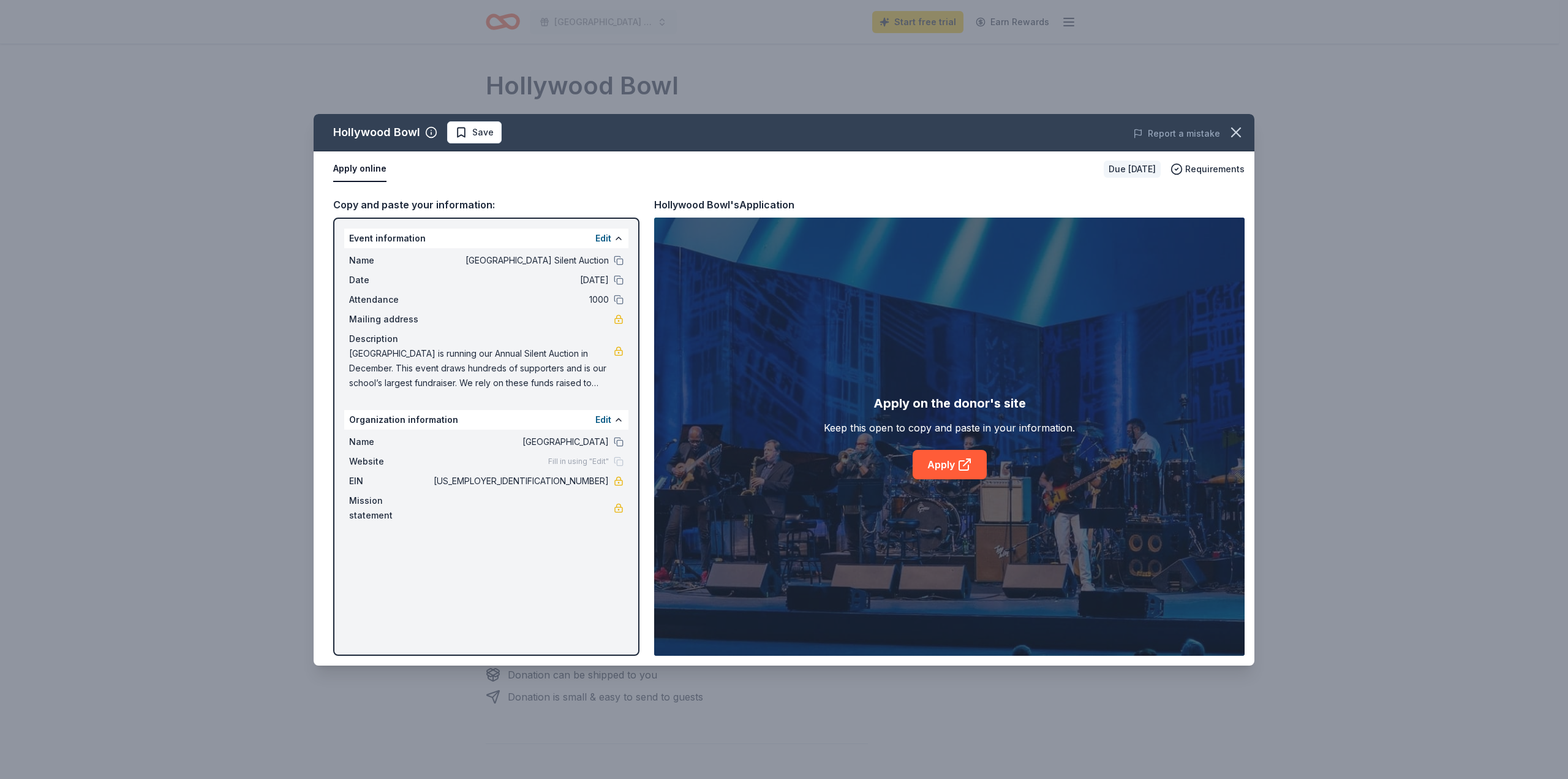
click at [928, 470] on link "Apply" at bounding box center [949, 464] width 74 height 29
click at [1239, 134] on icon "button" at bounding box center [1235, 132] width 9 height 9
